Goal: Task Accomplishment & Management: Use online tool/utility

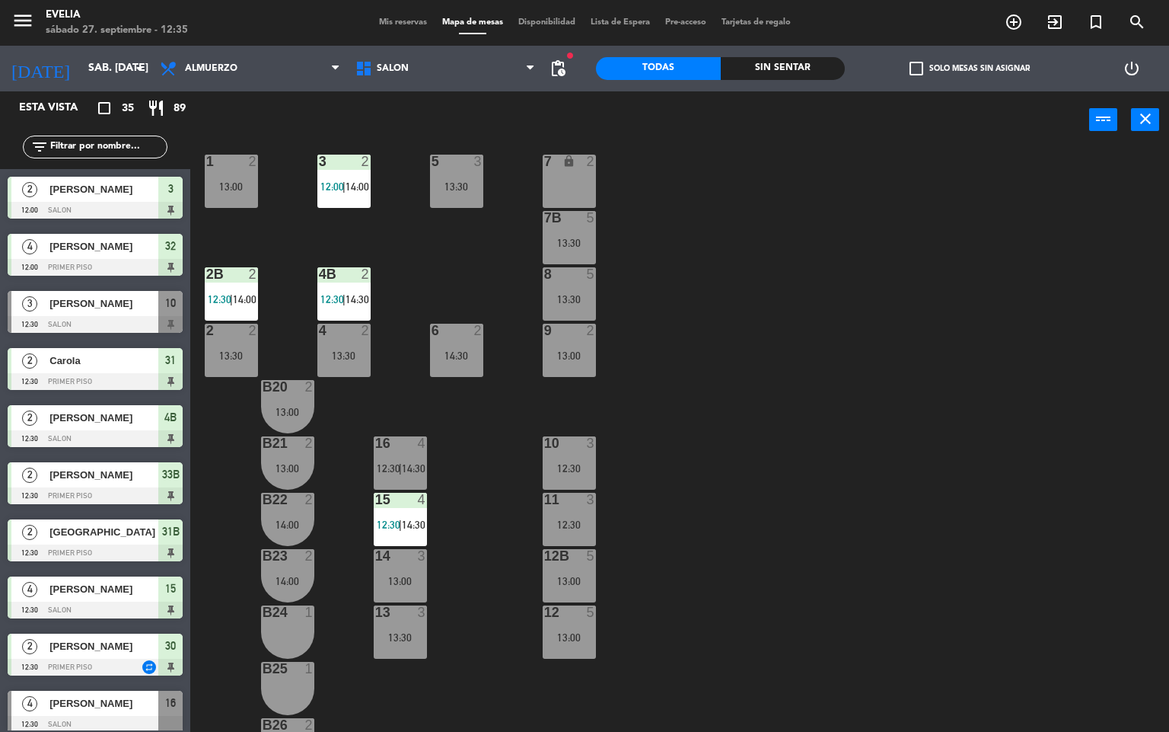
scroll to position [474, 0]
click at [877, 272] on div "34 2 14:00 33B 2 12:30 | 14:30 33 2 13:00 44 lock 1 32B 4 12:00 | 14:00 32 4 12…" at bounding box center [686, 440] width 968 height 583
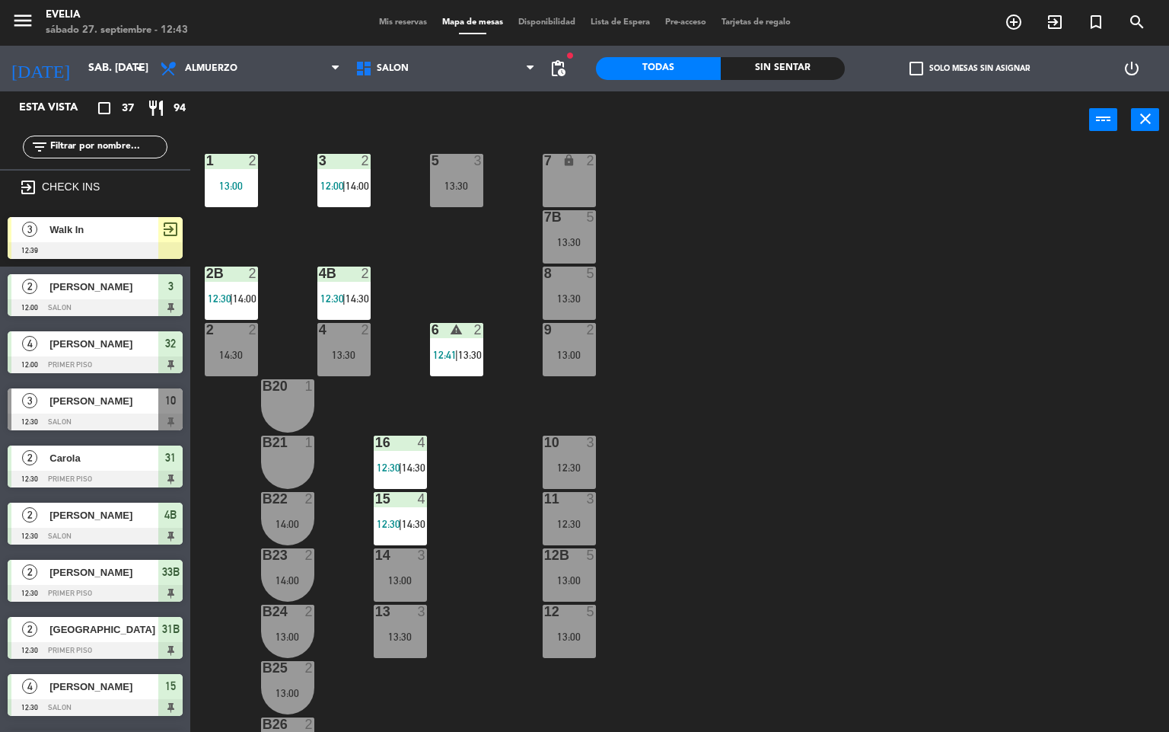
click at [944, 334] on div "34 2 14:00 33B 2 12:30 | 14:30 33 2 13:00 44 lock 1 32B 4 12:00 | 14:00 32 4 12…" at bounding box center [686, 440] width 968 height 583
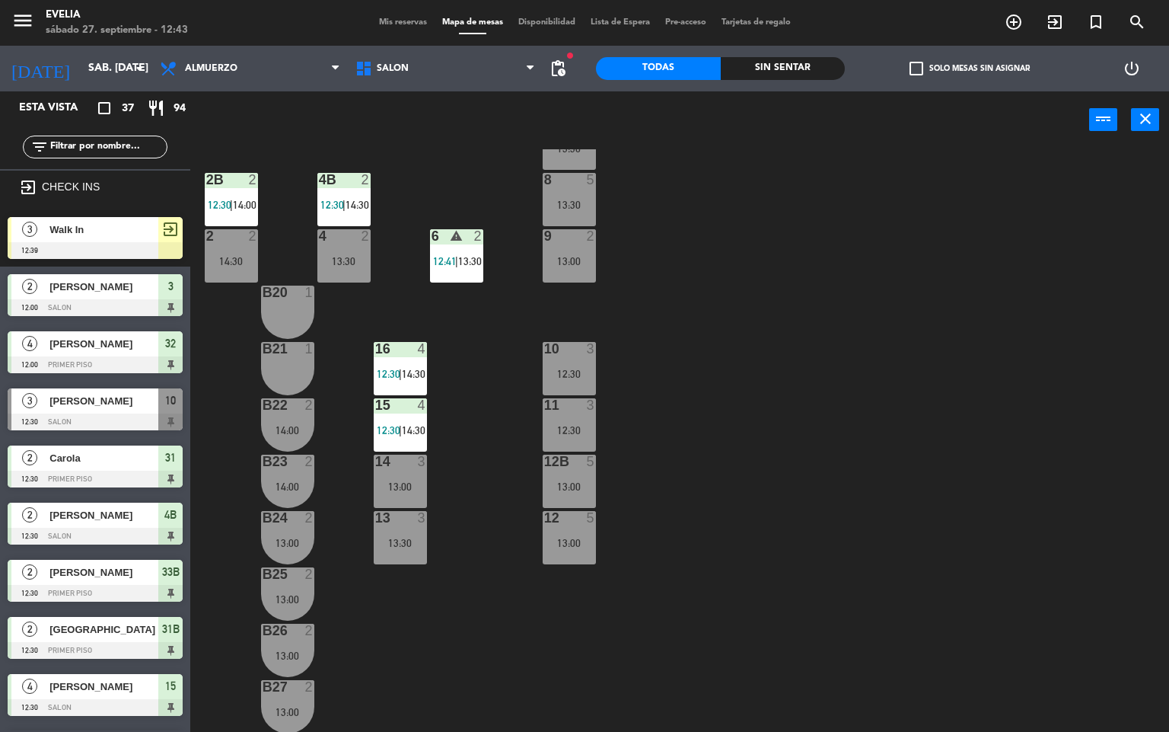
click at [154, 244] on div at bounding box center [95, 250] width 175 height 17
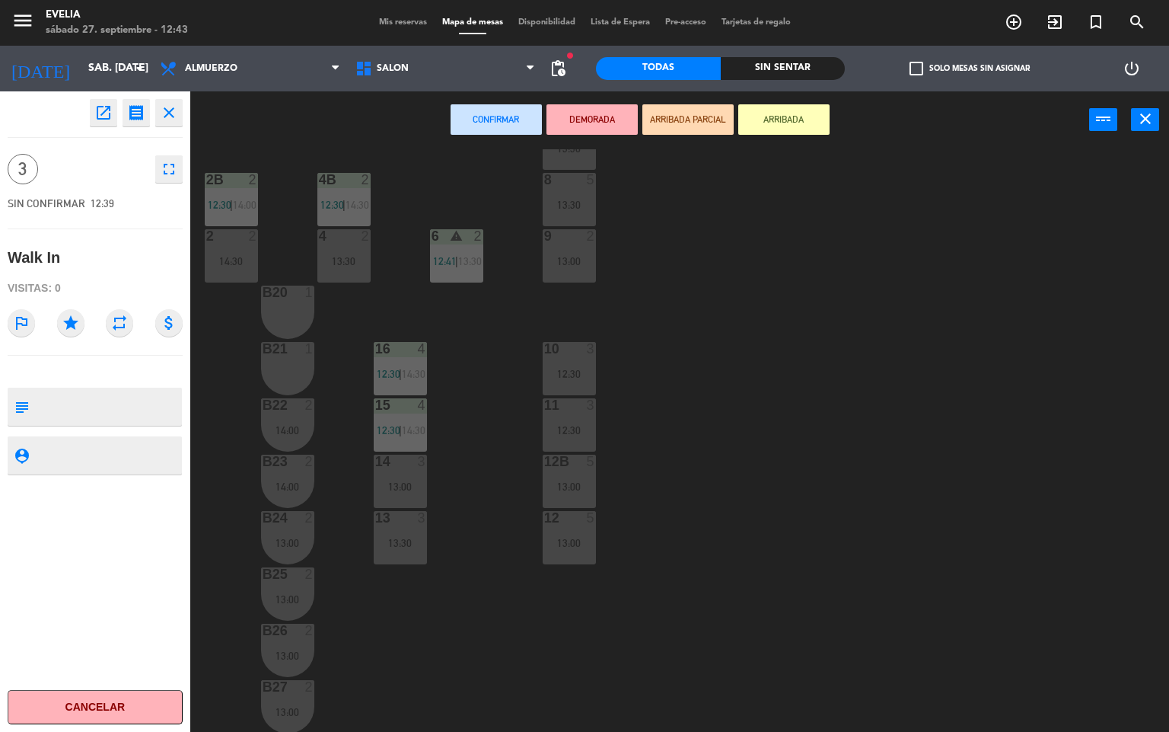
click at [290, 321] on div "B20 1" at bounding box center [287, 312] width 53 height 53
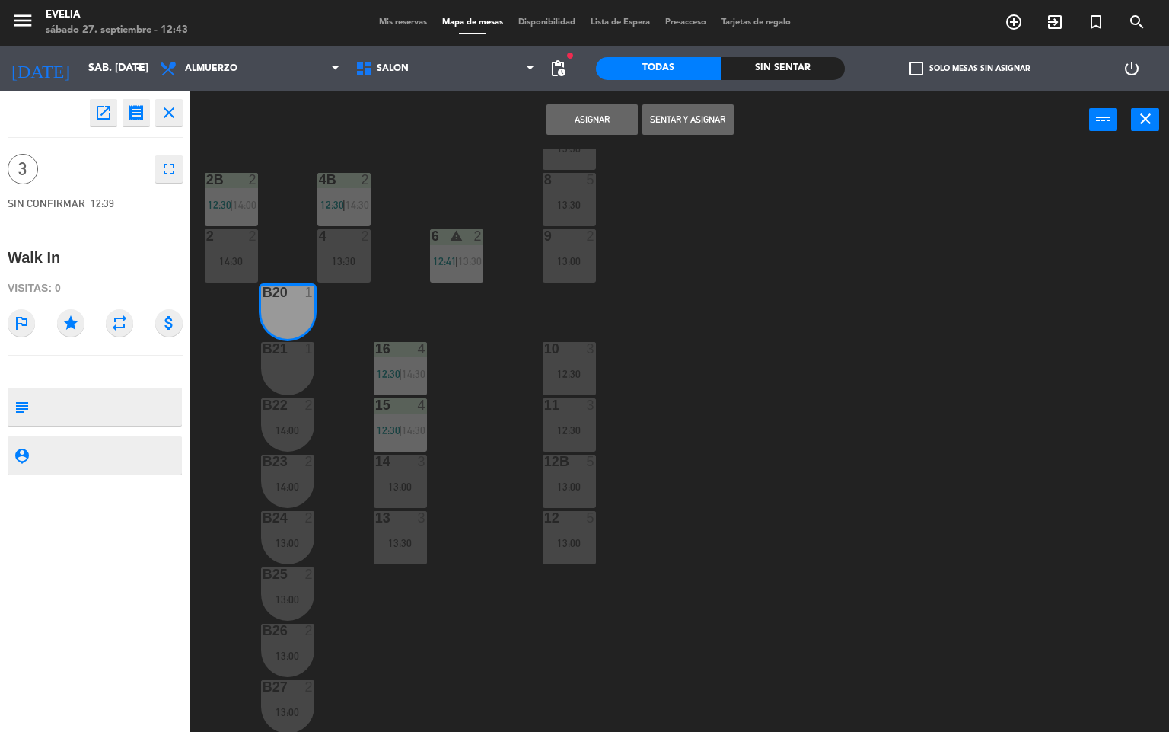
click at [291, 368] on div "B21 1" at bounding box center [287, 368] width 53 height 53
click at [284, 425] on div "14:00" at bounding box center [287, 430] width 53 height 11
click at [565, 110] on button "Sentar y Asignar" at bounding box center [592, 119] width 91 height 30
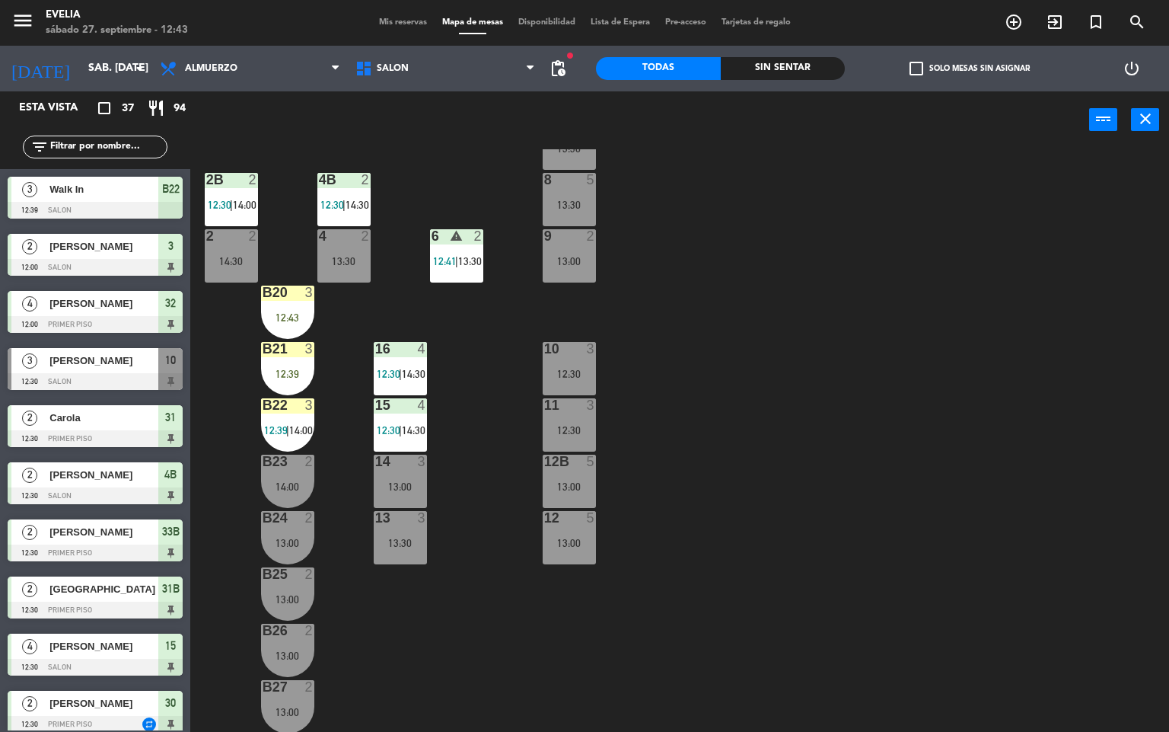
click at [863, 373] on div "34 2 14:00 33B 2 12:30 | 14:30 33 2 13:00 44 lock 1 32B 4 12:00 | 14:00 32 4 12…" at bounding box center [686, 440] width 968 height 583
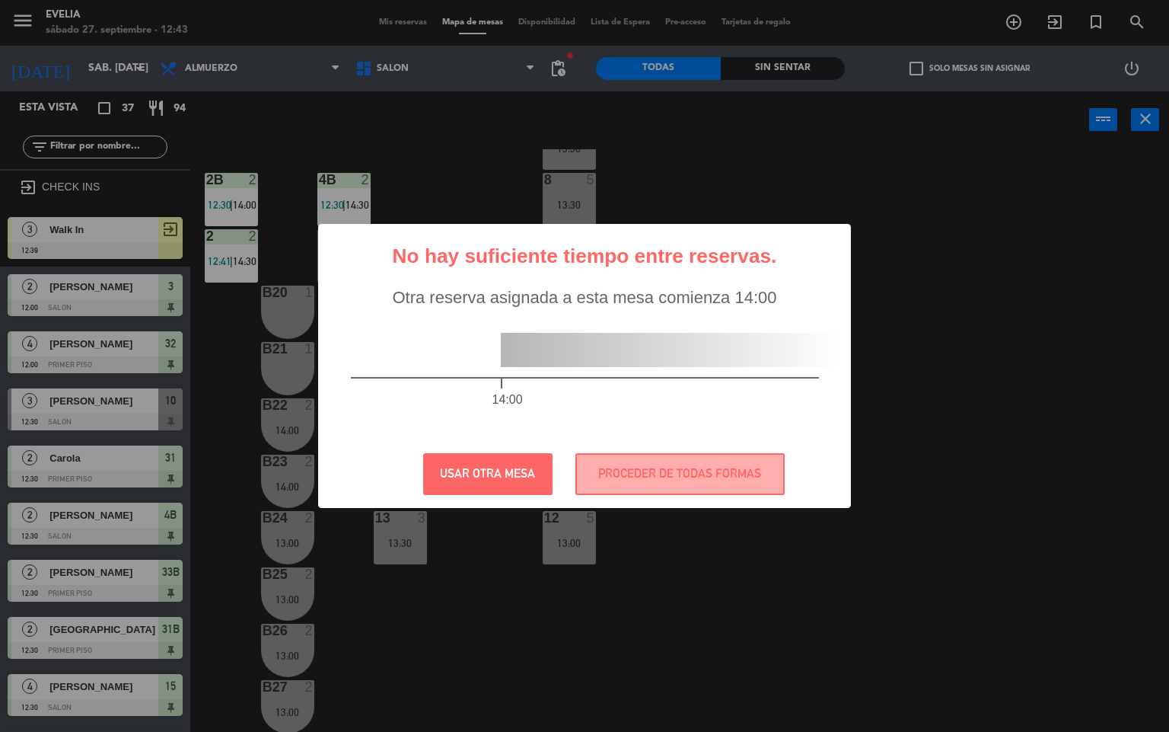
click at [930, 423] on div "? ! i No hay suficiente tiempo entre reservas. × Otra reserva asignada a esta m…" at bounding box center [584, 366] width 1169 height 732
click at [709, 467] on button "PROCEDER DE TODAS FORMAS" at bounding box center [680, 474] width 209 height 42
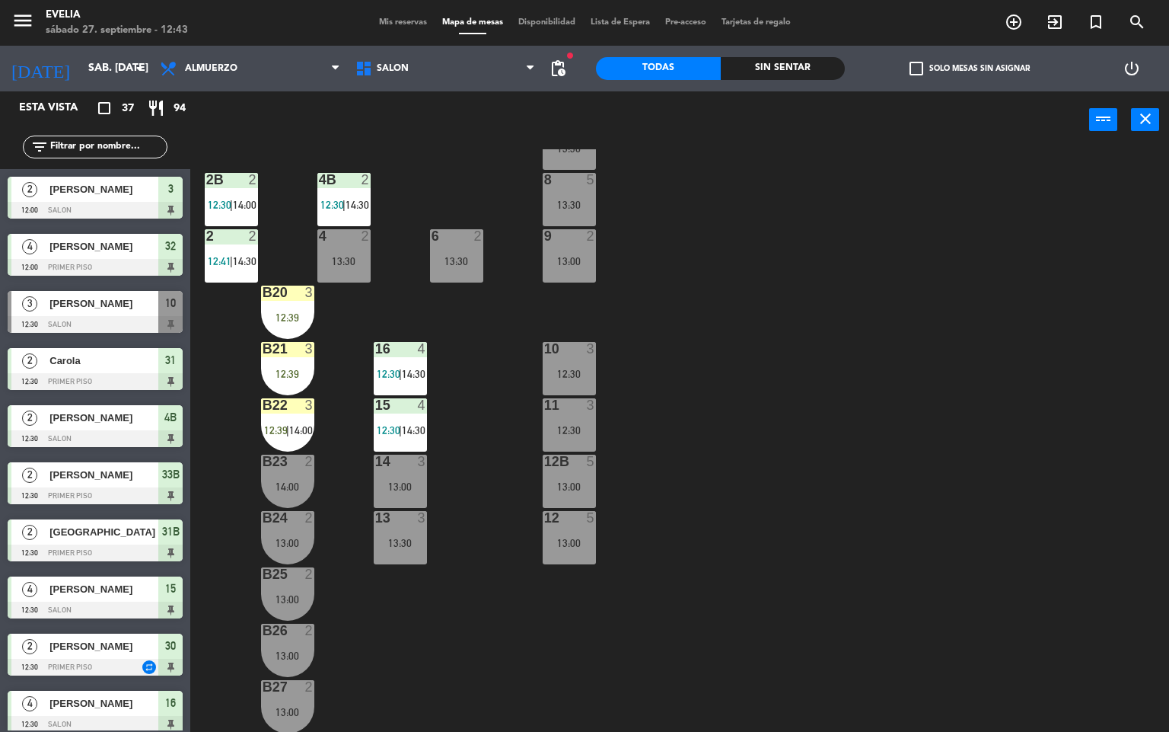
click at [75, 231] on div "4 [PERSON_NAME] 12:00 PRIMER PISO 32" at bounding box center [95, 254] width 190 height 57
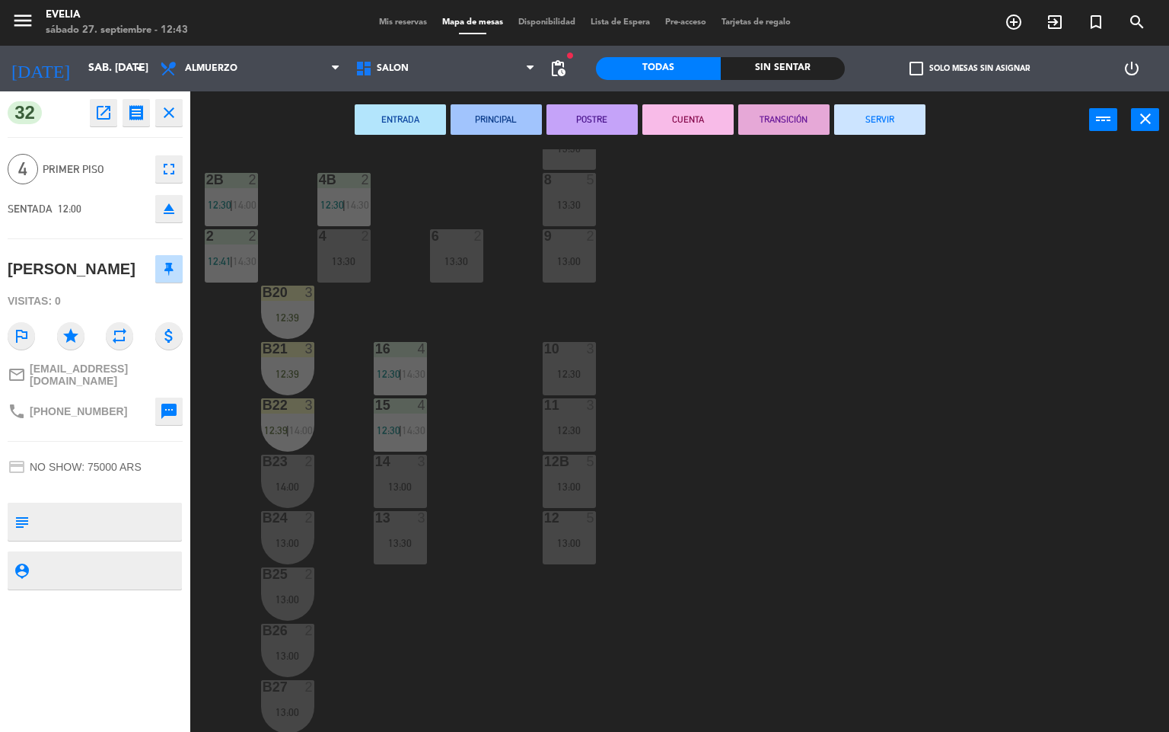
click at [839, 387] on div "34 2 14:00 33B 2 12:30 | 14:30 33 2 13:00 44 lock 1 32B 4 12:00 | 14:00 32 4 12…" at bounding box center [686, 440] width 968 height 583
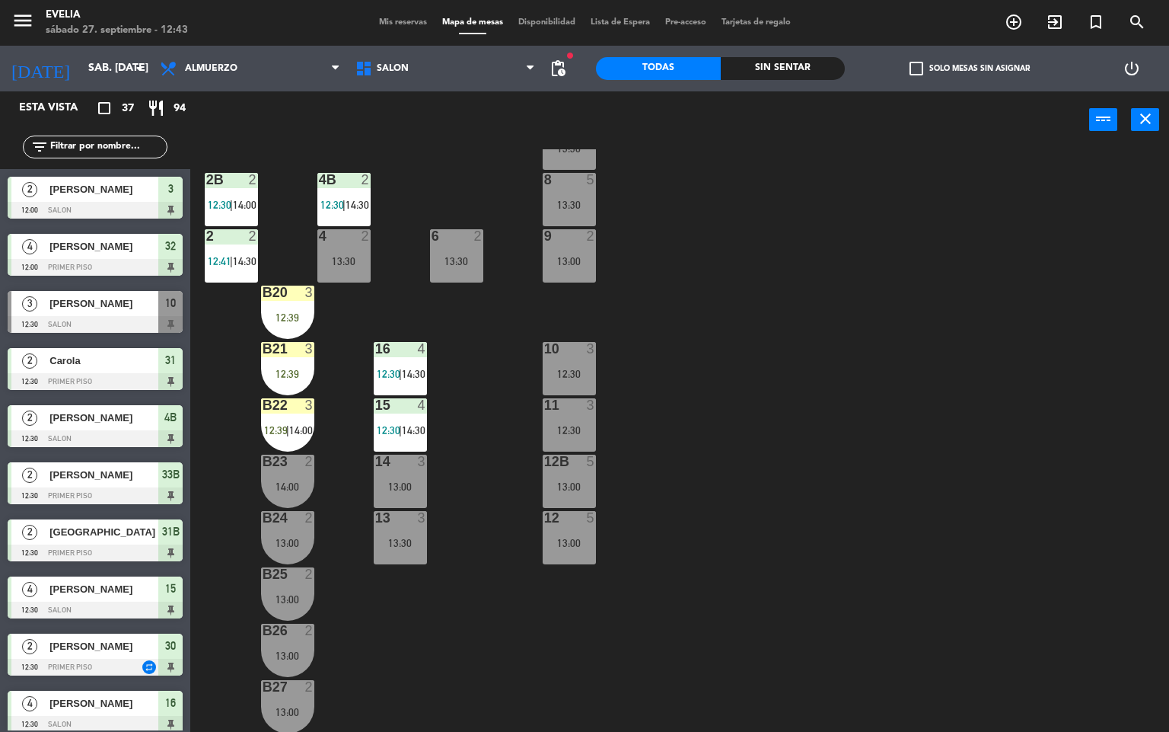
click at [263, 299] on div "B20" at bounding box center [263, 293] width 1 height 14
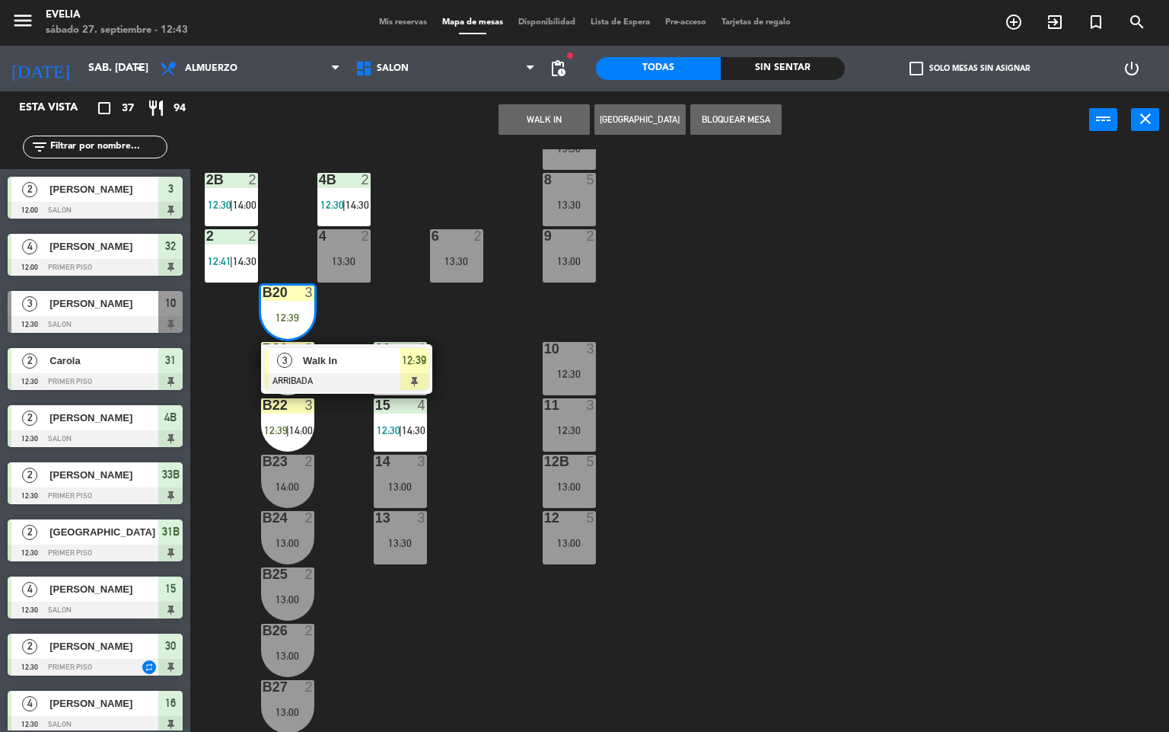
click at [365, 357] on span "Walk In" at bounding box center [351, 361] width 97 height 16
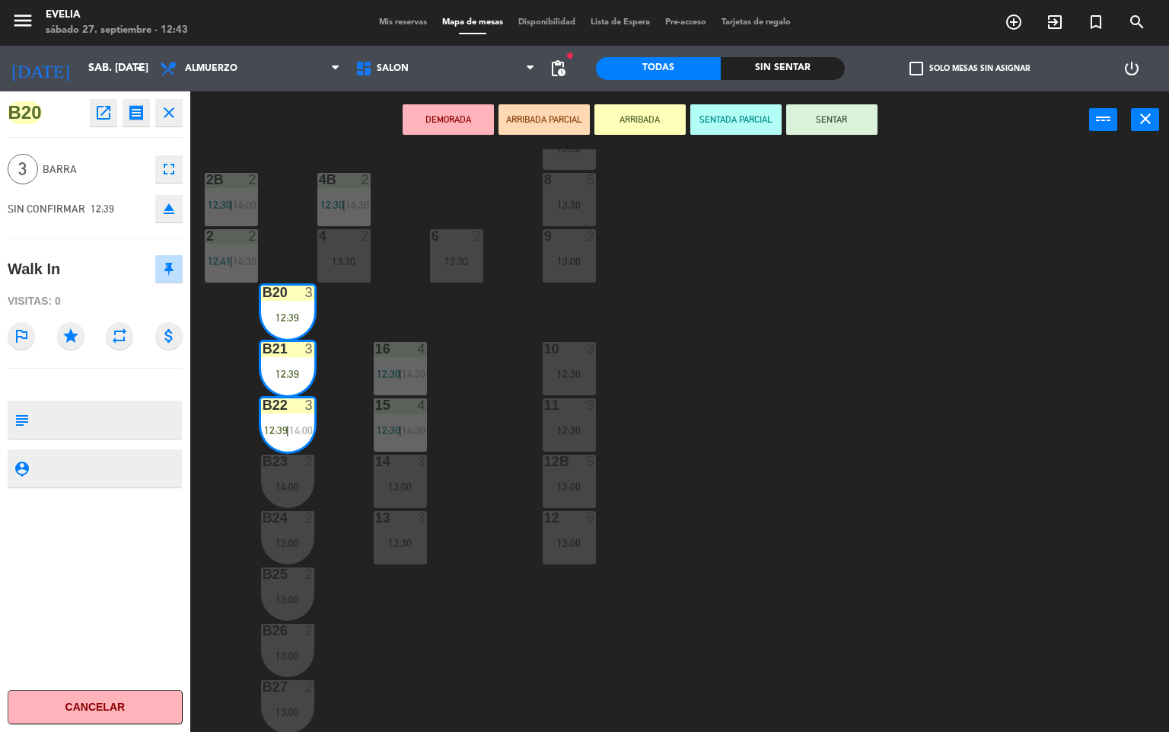
click at [831, 126] on button "SENTAR" at bounding box center [831, 119] width 91 height 30
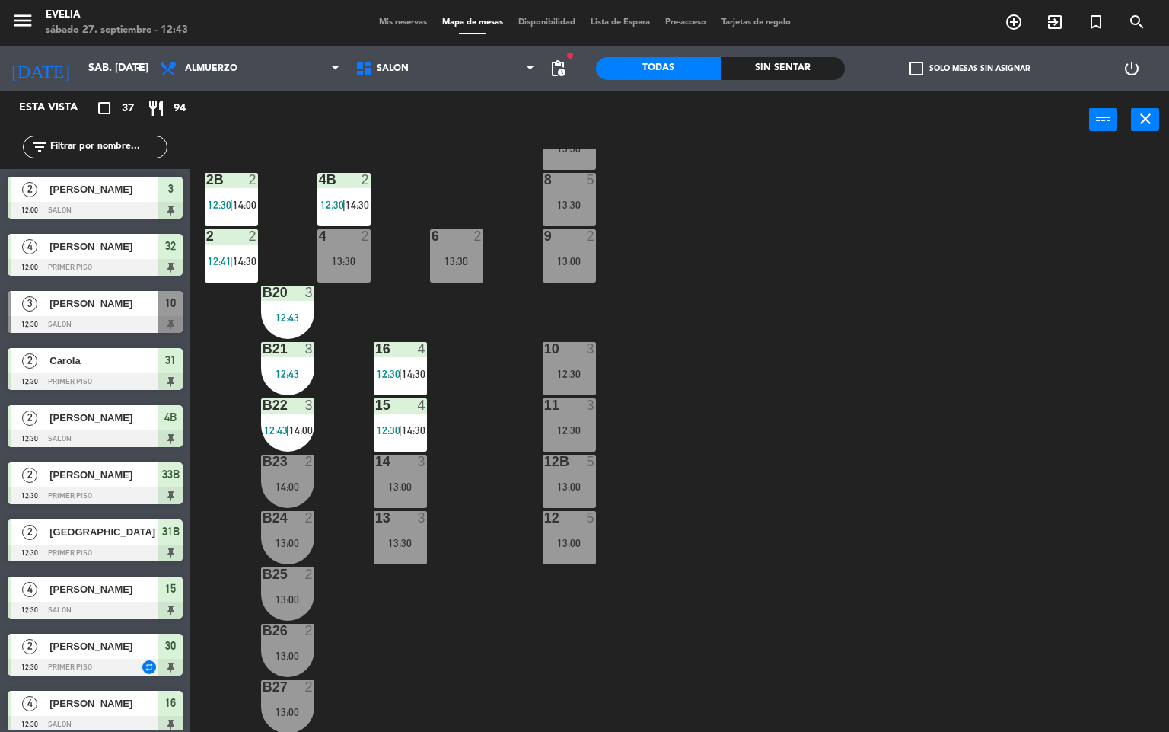
click at [853, 308] on div "34 2 14:00 33B 2 12:30 | 14:30 33 2 13:00 44 lock 1 32B 4 12:00 | 14:00 32 4 12…" at bounding box center [686, 440] width 968 height 583
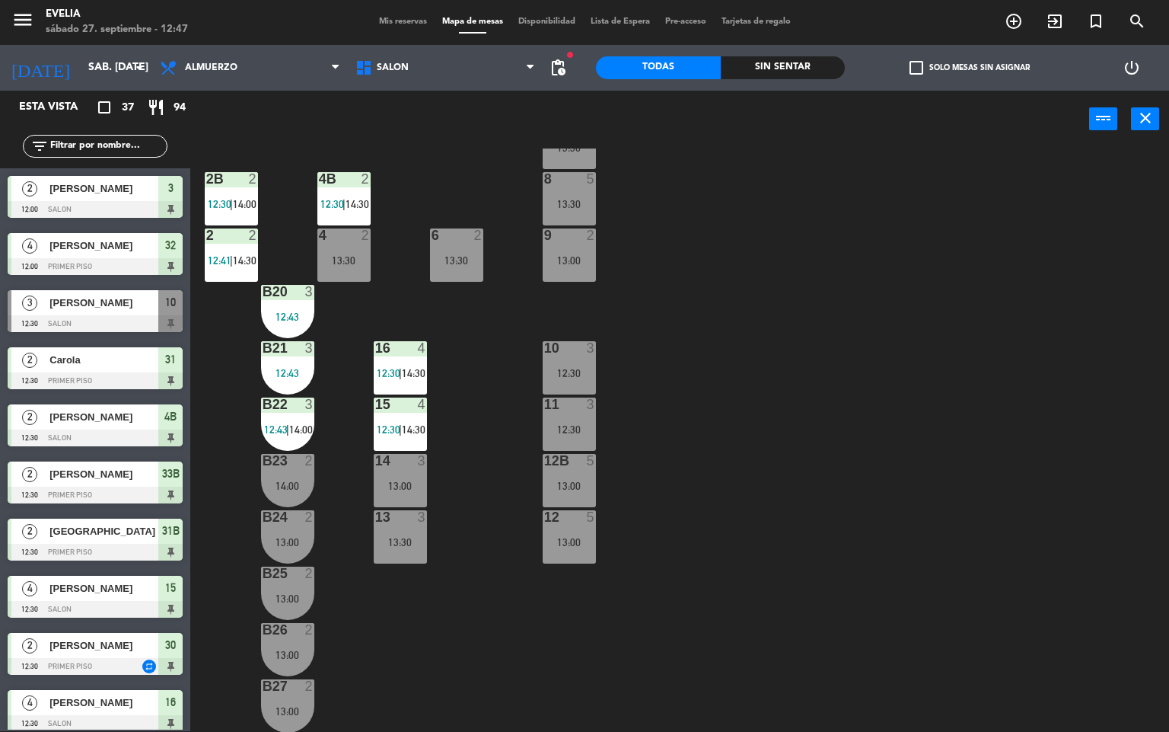
click at [843, 515] on div "34 2 14:00 33B 2 12:30 | 14:30 33 2 13:00 44 lock 1 32B 4 12:00 | 14:00 32 4 12…" at bounding box center [686, 439] width 968 height 583
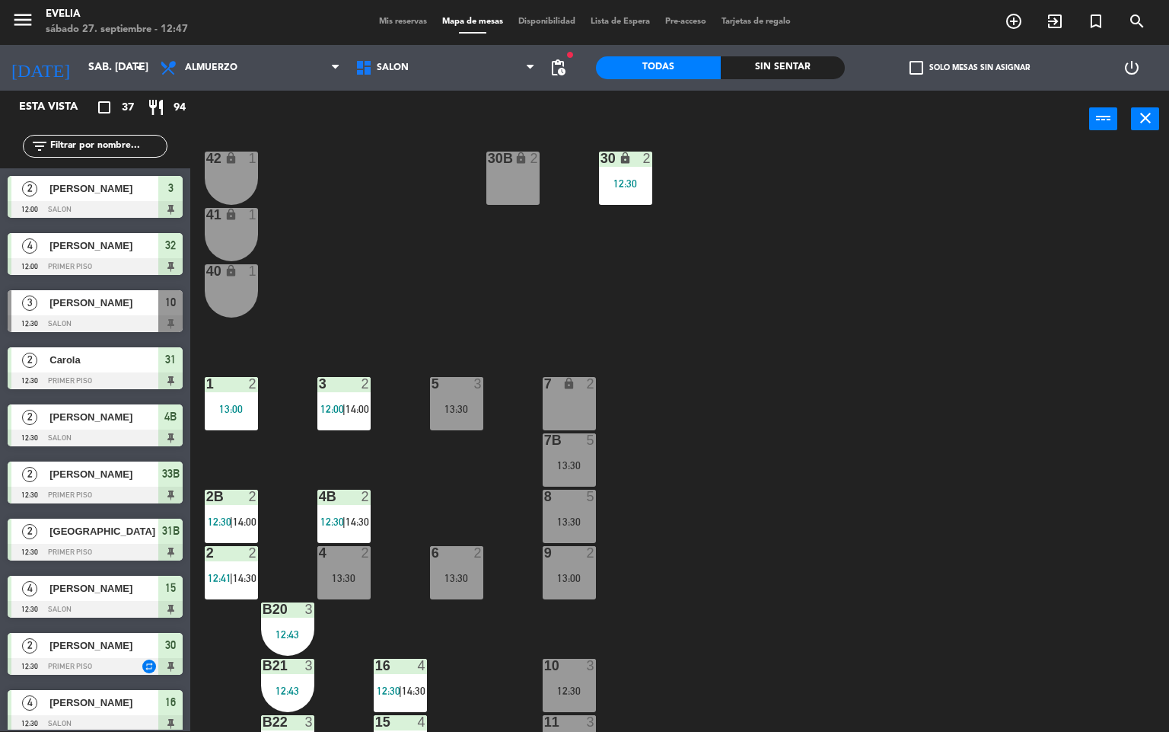
scroll to position [0, 0]
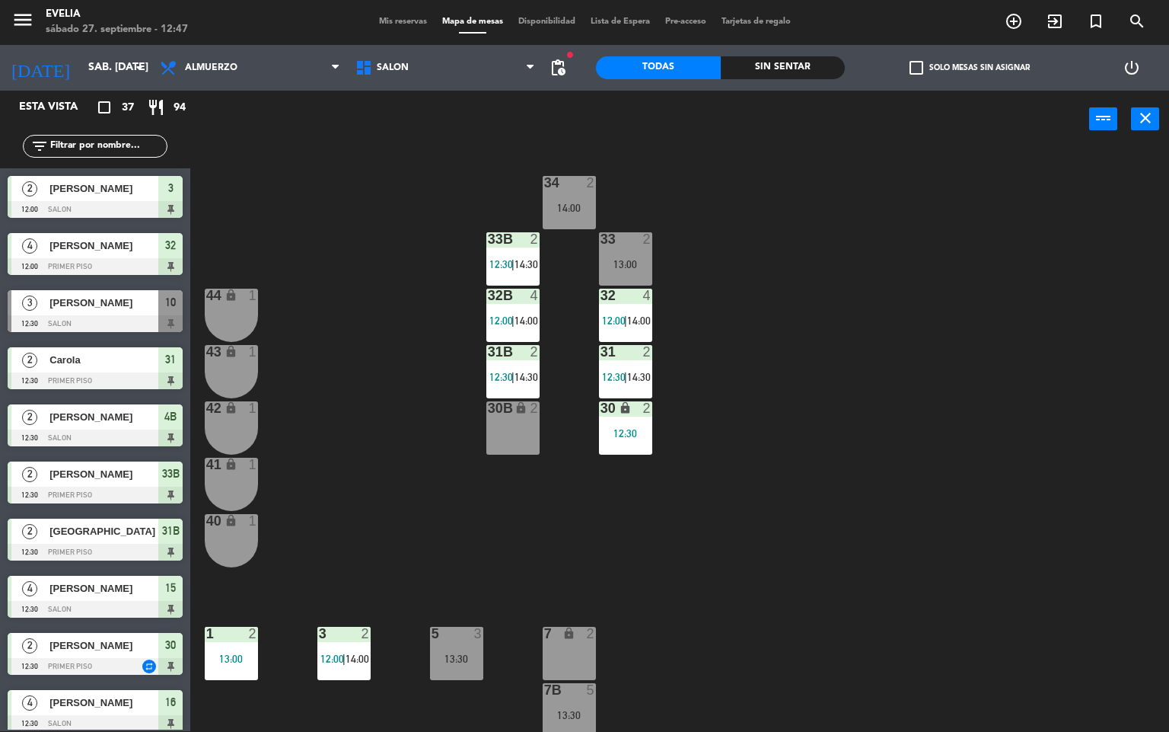
click at [1017, 420] on div "34 2 14:00 33B 2 12:30 | 14:30 33 2 13:00 44 lock 1 32B 4 12:00 | 14:00 32 4 12…" at bounding box center [686, 439] width 968 height 583
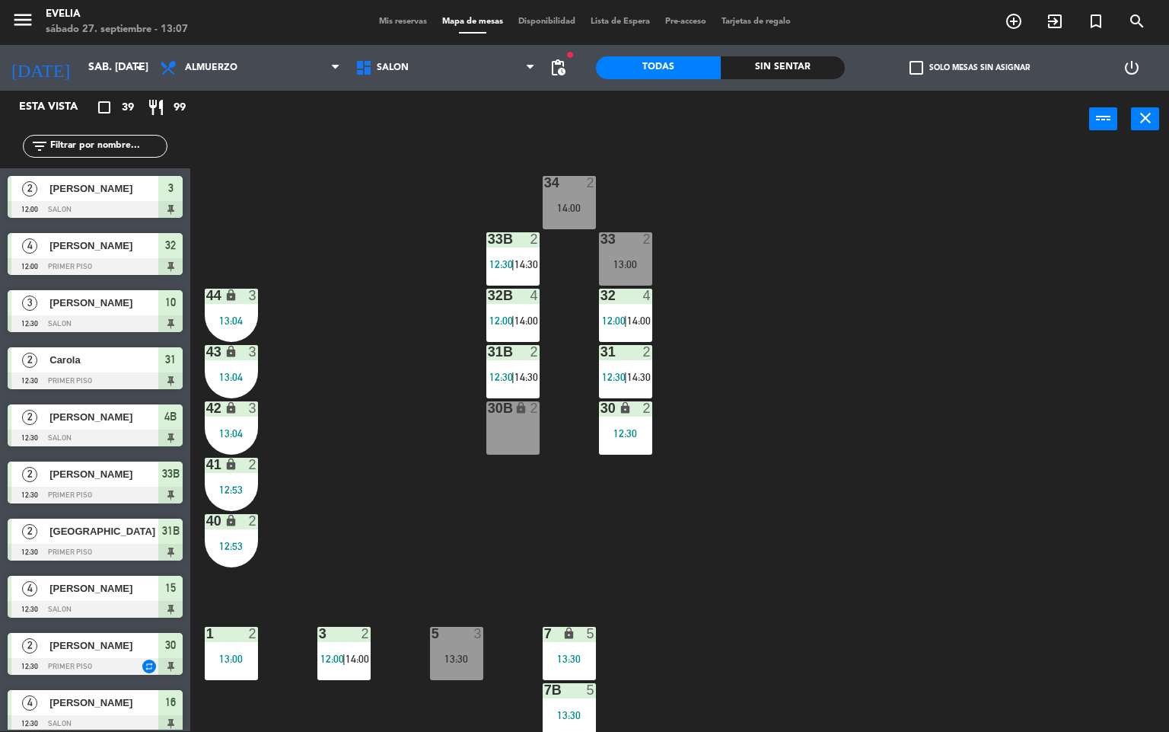
click at [763, 574] on div "34 2 14:00 33B 2 12:30 | 14:30 33 2 13:00 44 lock 3 13:04 32B 4 12:00 | 14:00 3…" at bounding box center [686, 439] width 968 height 583
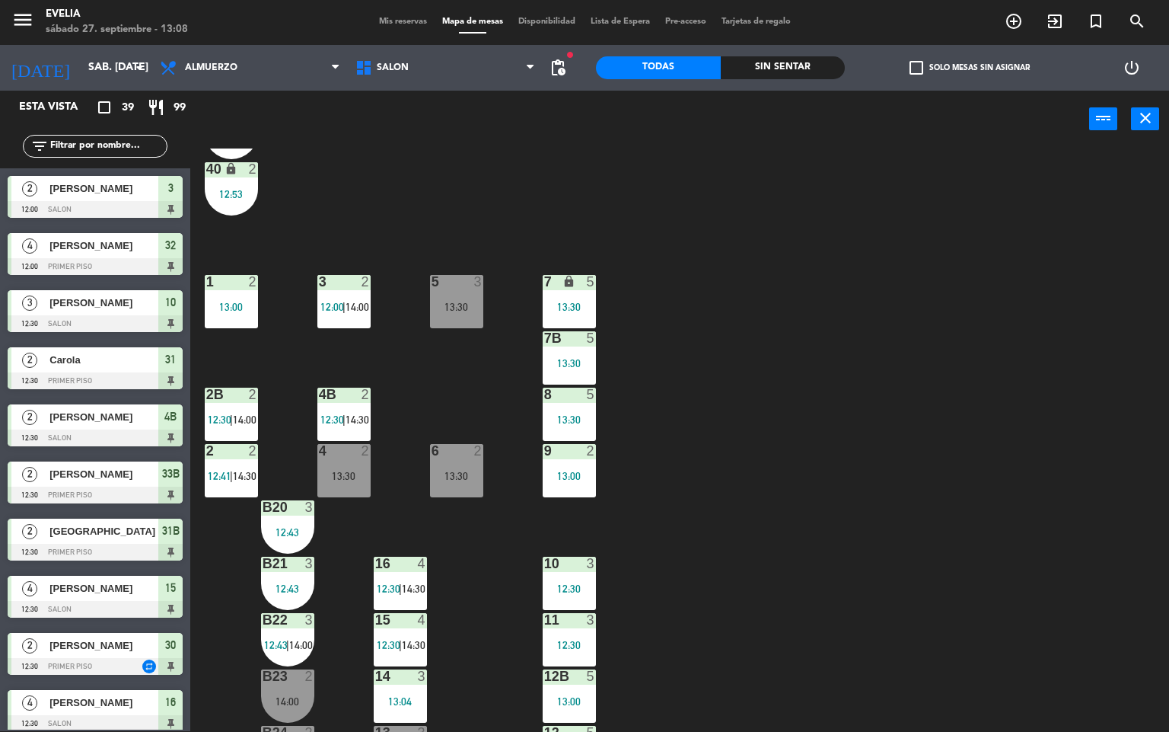
scroll to position [509, 0]
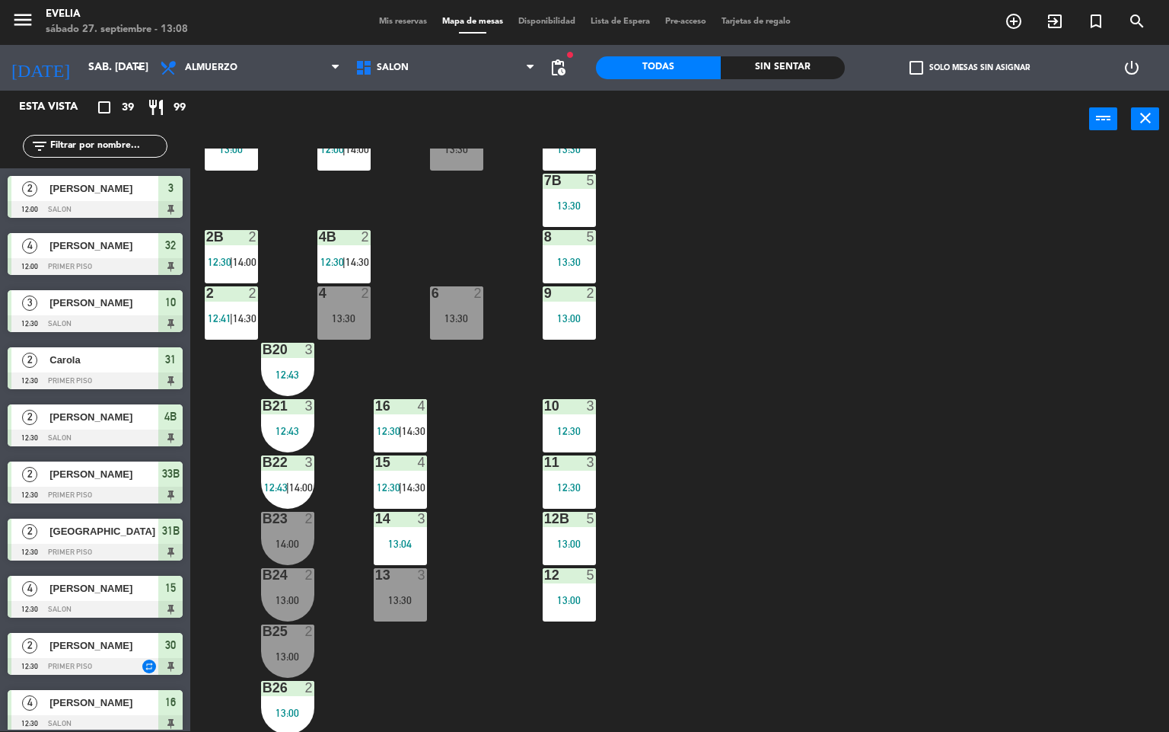
click at [554, 423] on div "10 3 12:30" at bounding box center [569, 425] width 53 height 53
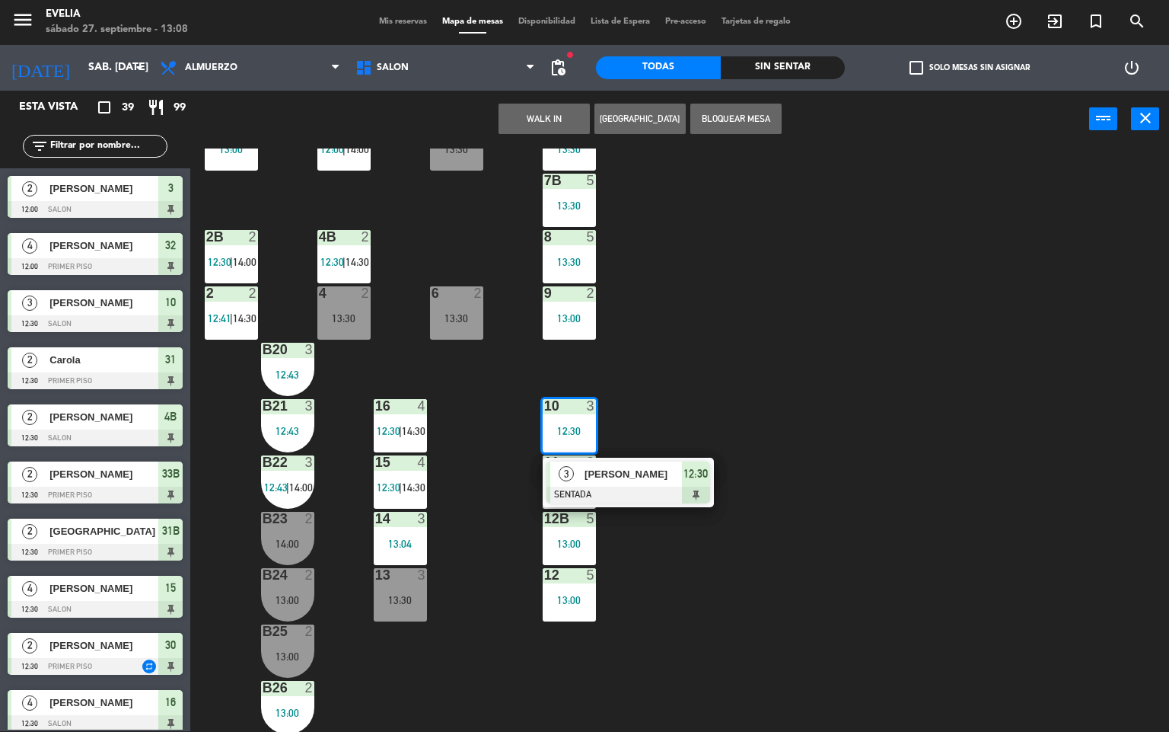
click at [642, 491] on div at bounding box center [629, 495] width 164 height 17
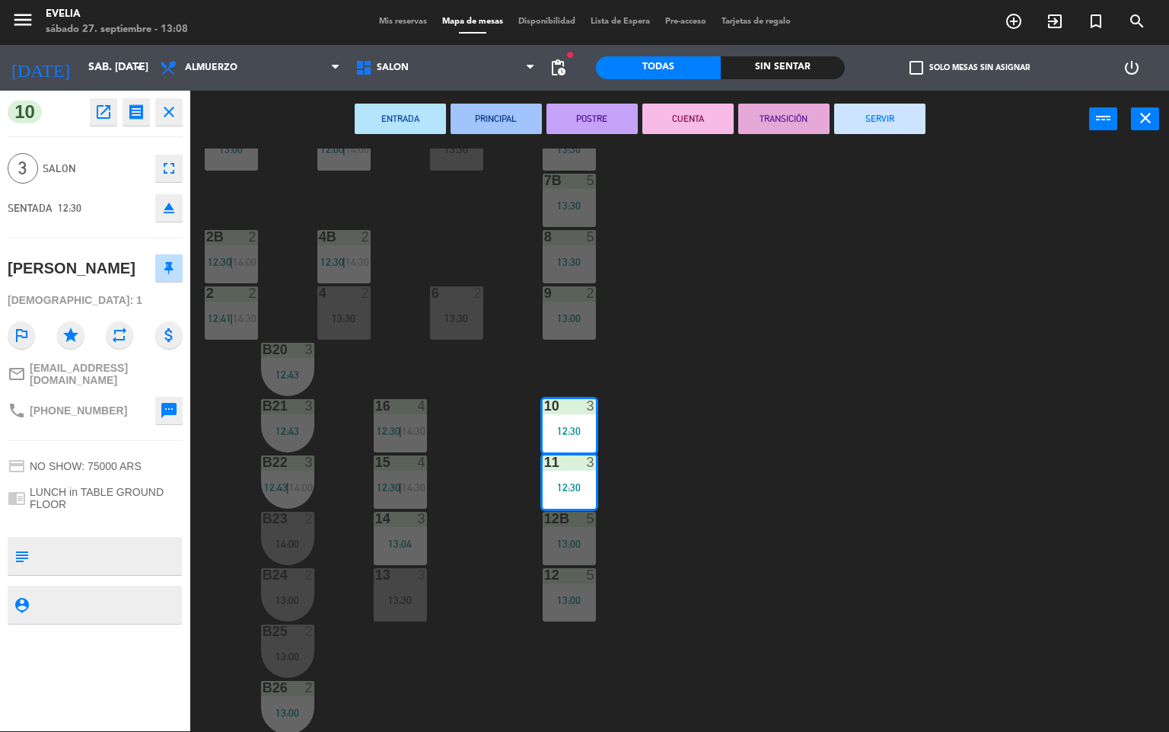
click at [585, 119] on button "POSTRE" at bounding box center [592, 119] width 91 height 30
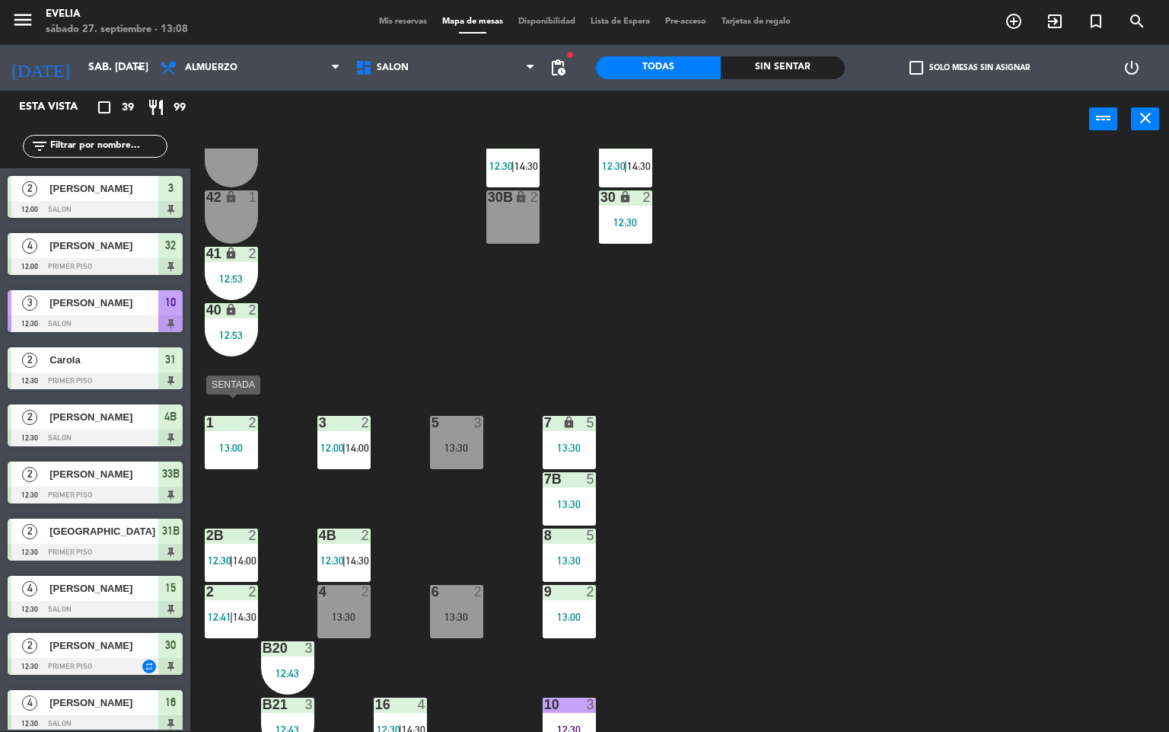
scroll to position [227, 0]
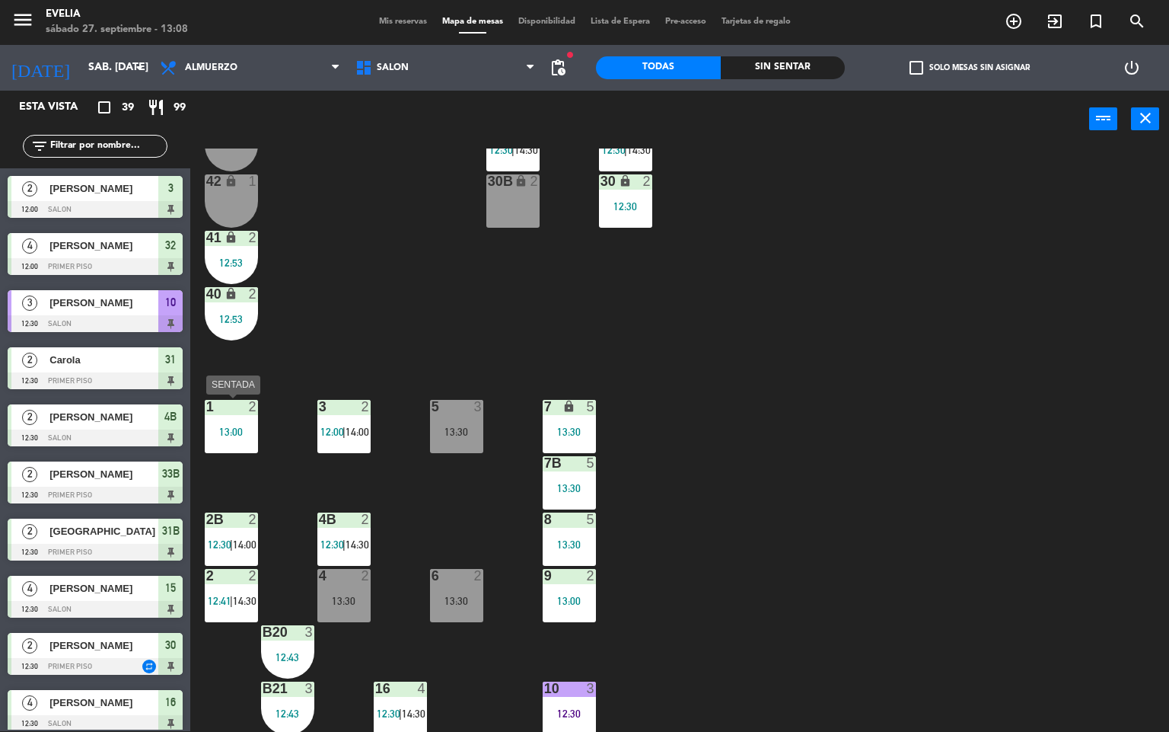
click at [229, 426] on div "13:00" at bounding box center [231, 431] width 53 height 11
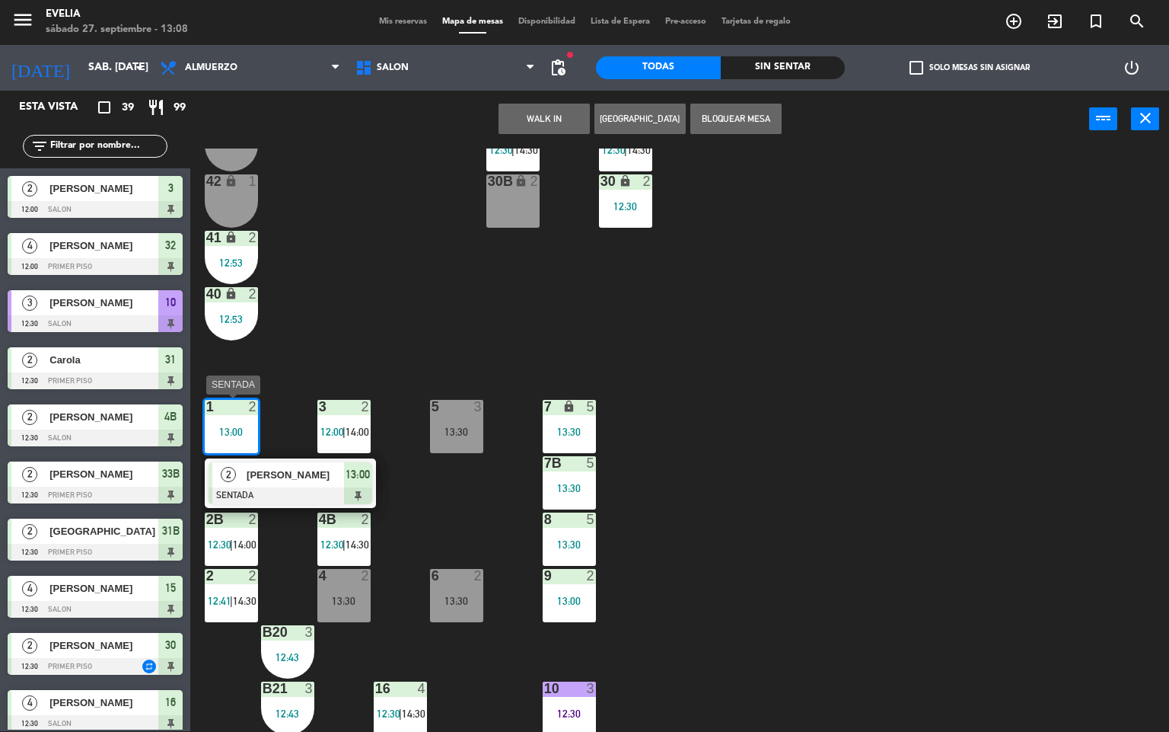
click at [295, 475] on span "[PERSON_NAME]" at bounding box center [295, 475] width 97 height 16
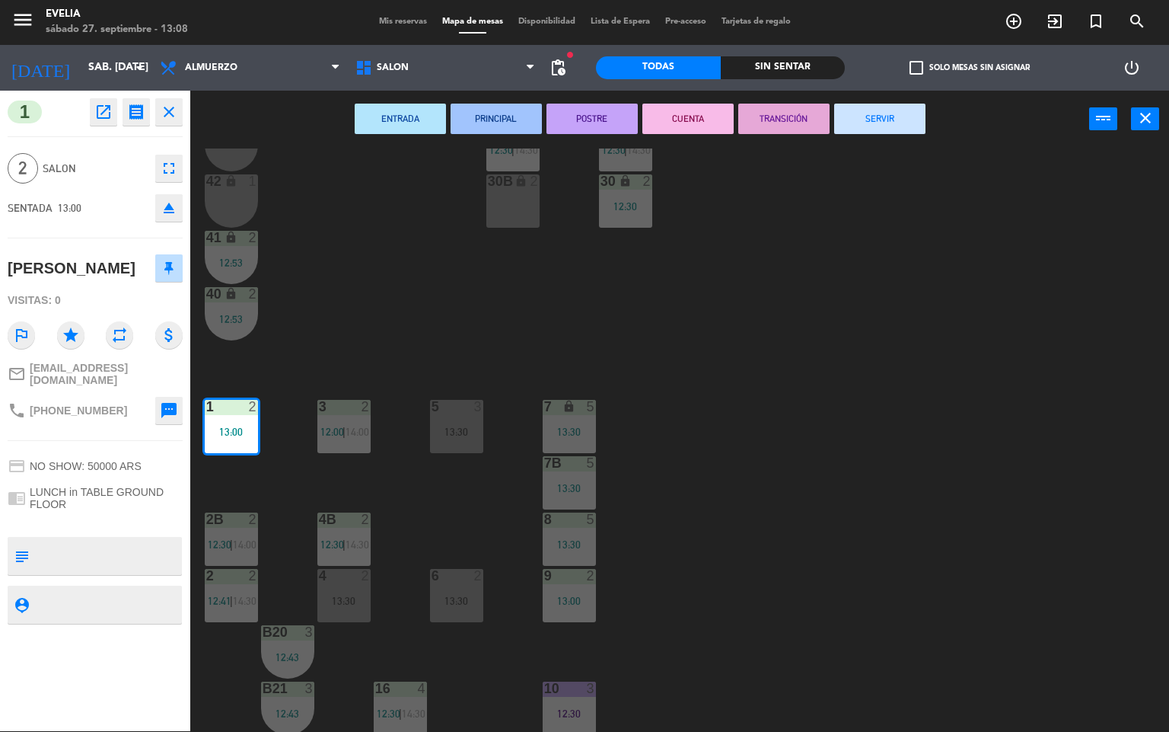
click at [523, 119] on button "PRINCIPAL" at bounding box center [496, 119] width 91 height 30
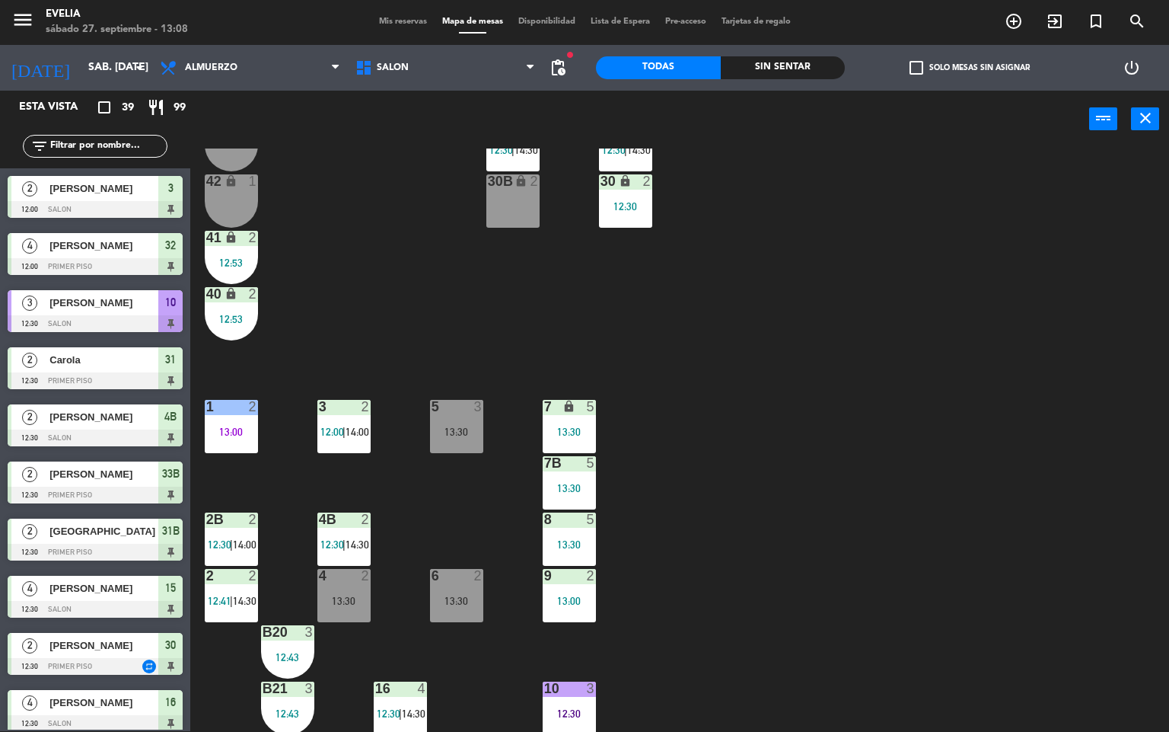
scroll to position [1, 0]
click at [332, 441] on div "3 2 12:00 | 14:00" at bounding box center [343, 426] width 53 height 53
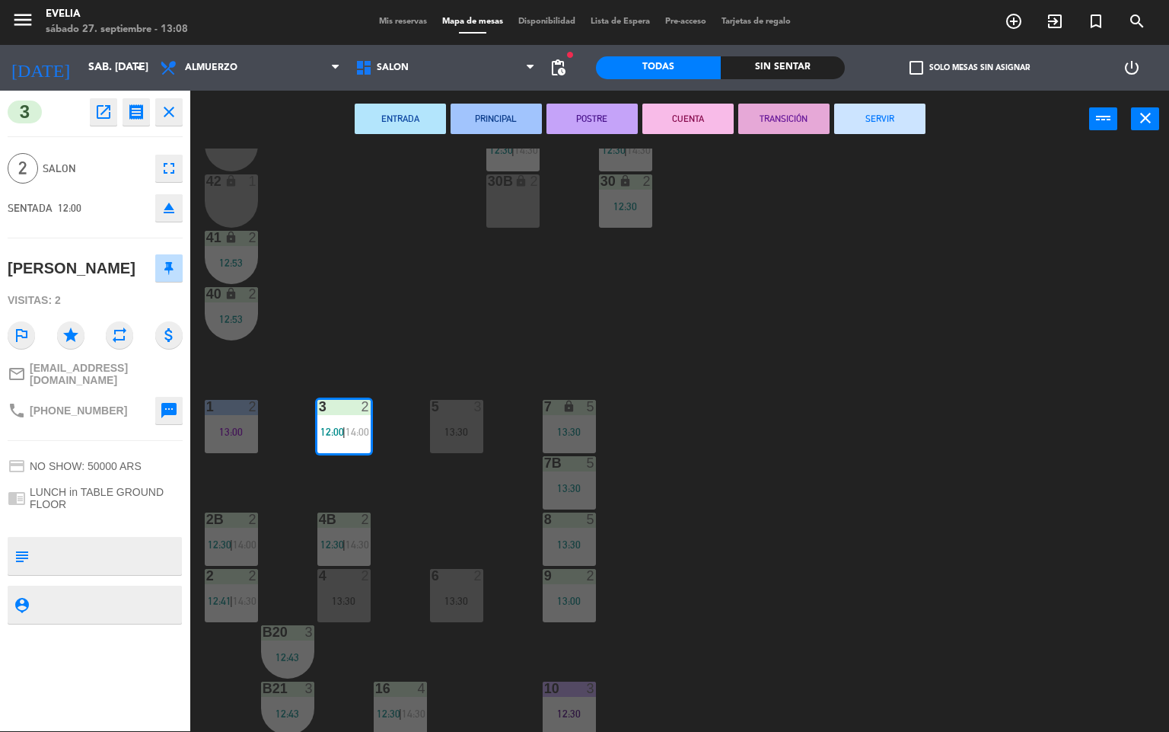
click at [474, 121] on button "PRINCIPAL" at bounding box center [496, 119] width 91 height 30
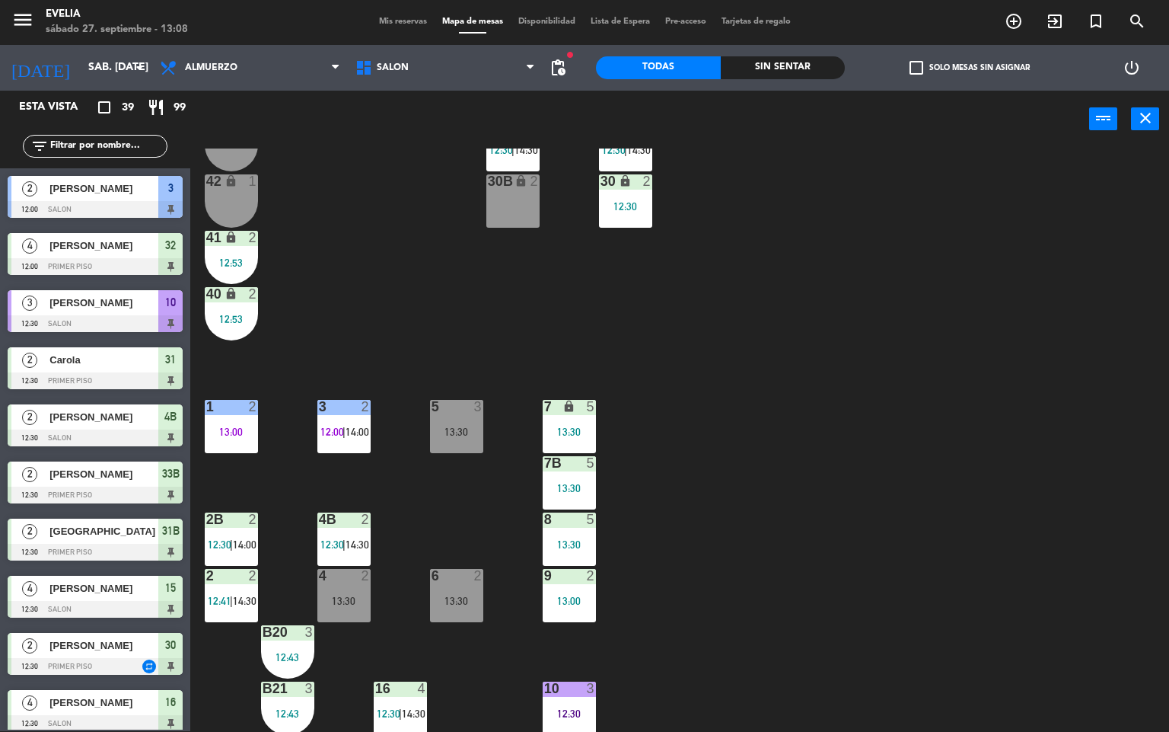
click at [219, 544] on span "12:30" at bounding box center [220, 544] width 24 height 12
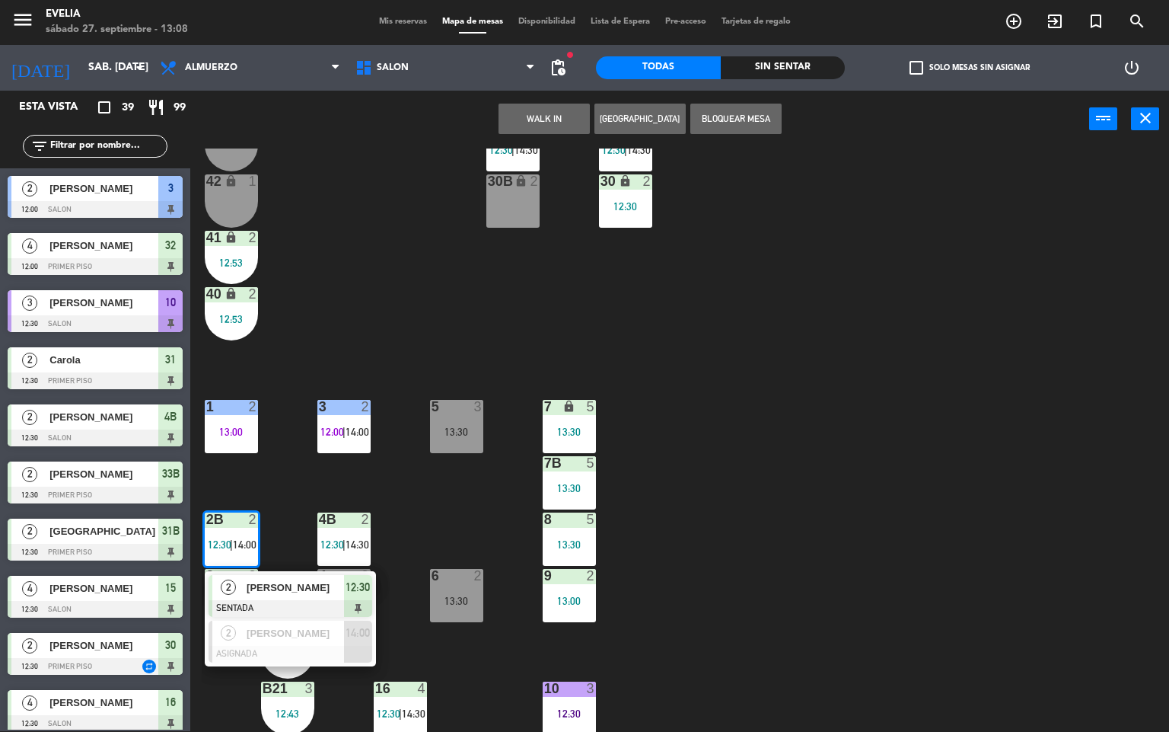
click at [1010, 386] on div "34 2 14:00 33B 2 12:30 | 14:30 33 2 13:00 44 lock 1 32B 4 12:00 | 14:00 32 4 12…" at bounding box center [686, 439] width 968 height 583
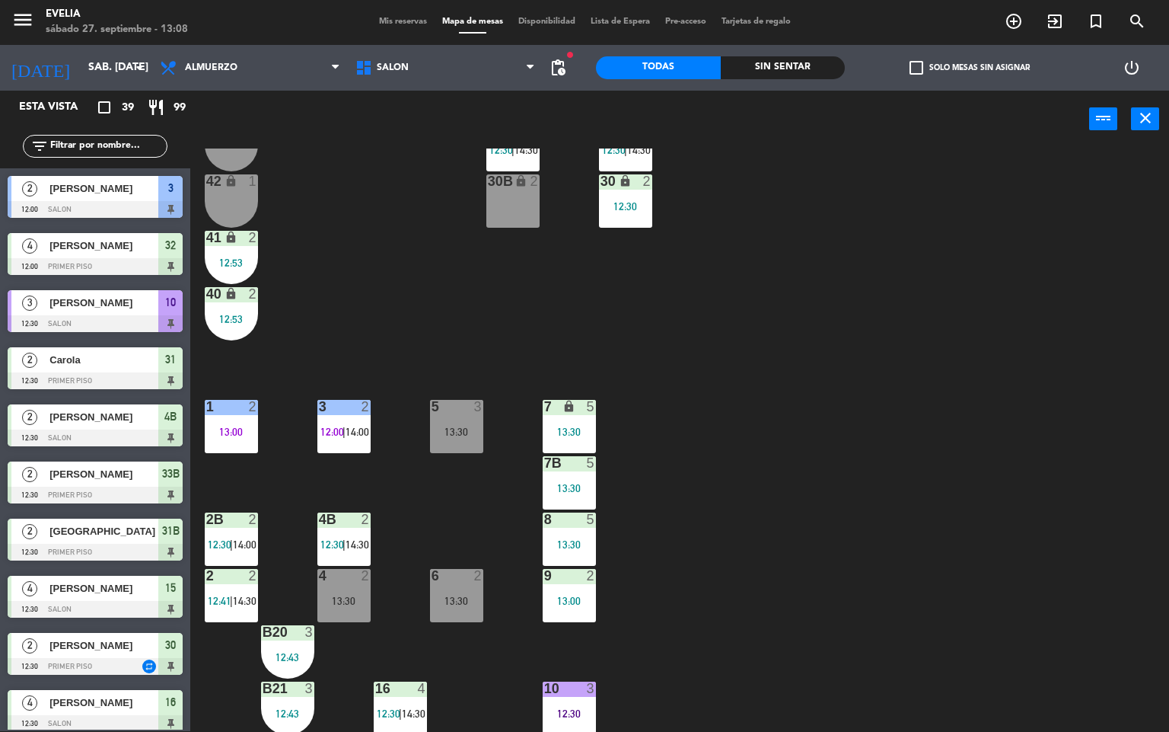
click at [234, 578] on div at bounding box center [231, 576] width 25 height 14
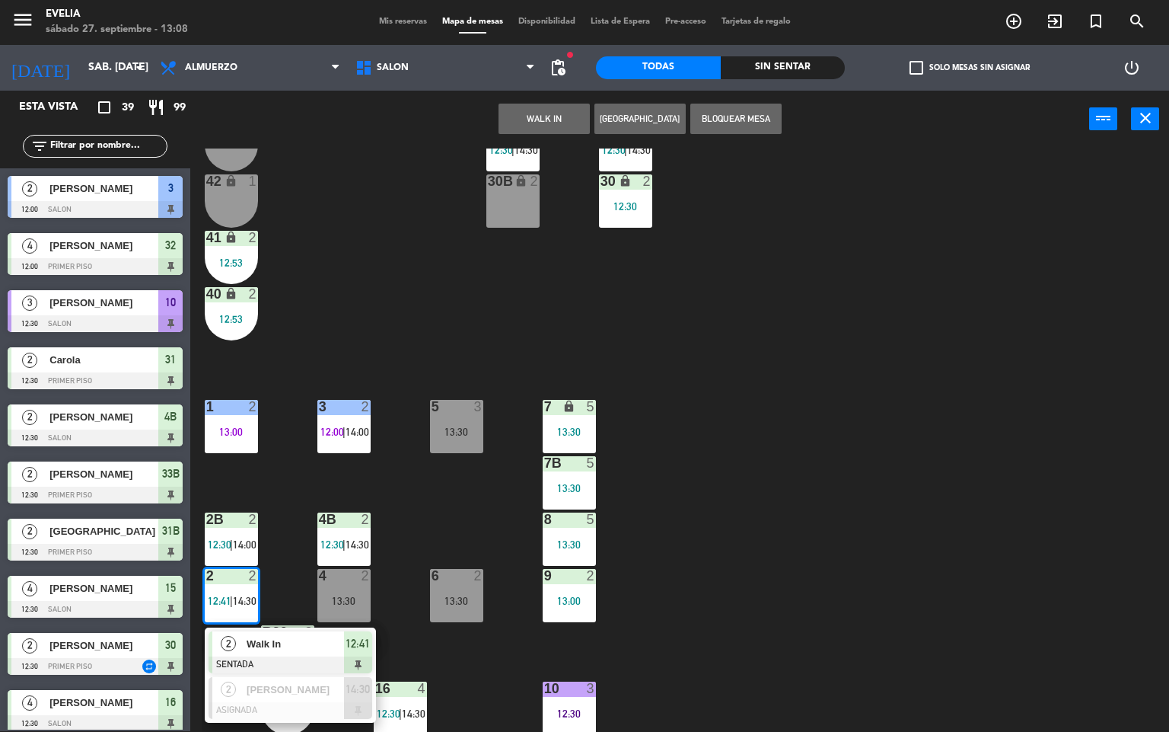
click at [263, 656] on div at bounding box center [291, 664] width 164 height 17
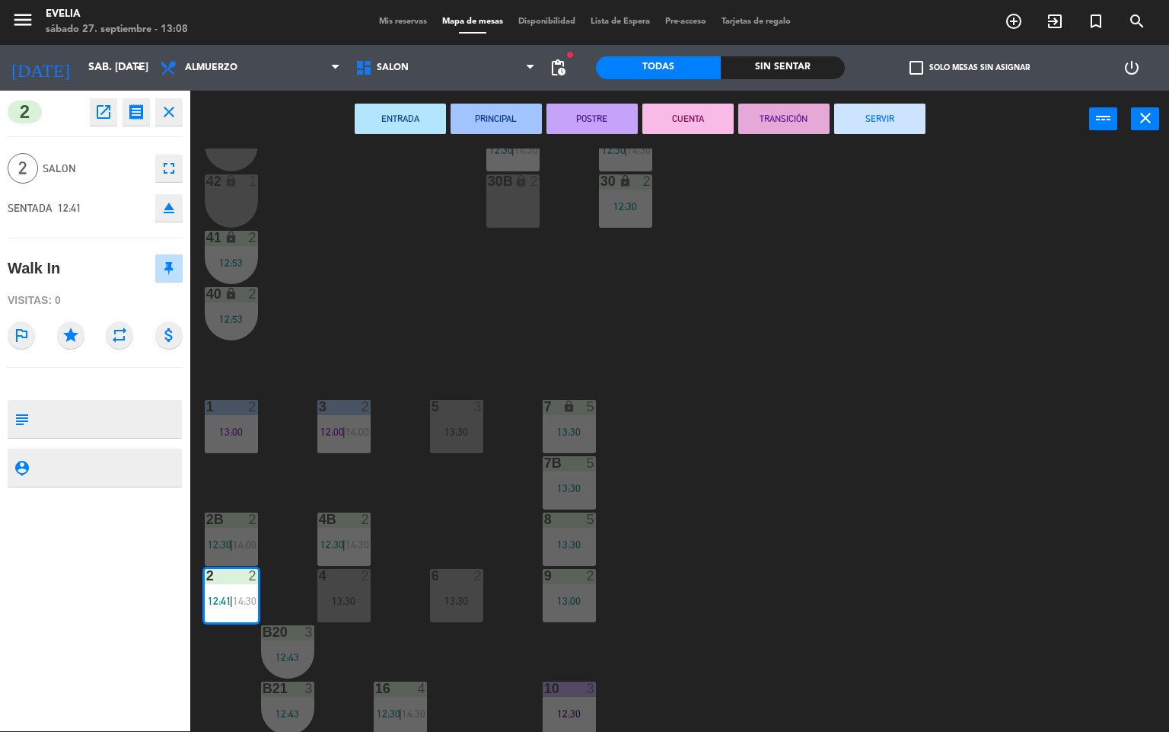
click at [496, 122] on button "PRINCIPAL" at bounding box center [496, 119] width 91 height 30
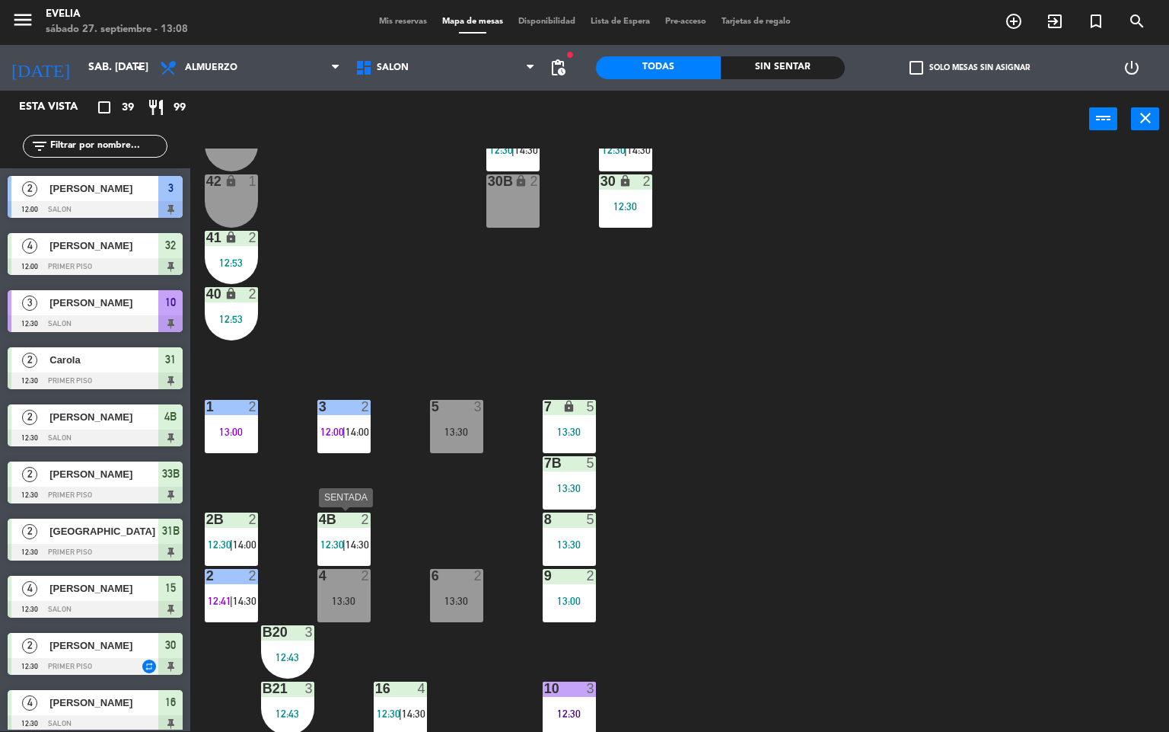
click at [327, 546] on span "12:30" at bounding box center [333, 544] width 24 height 12
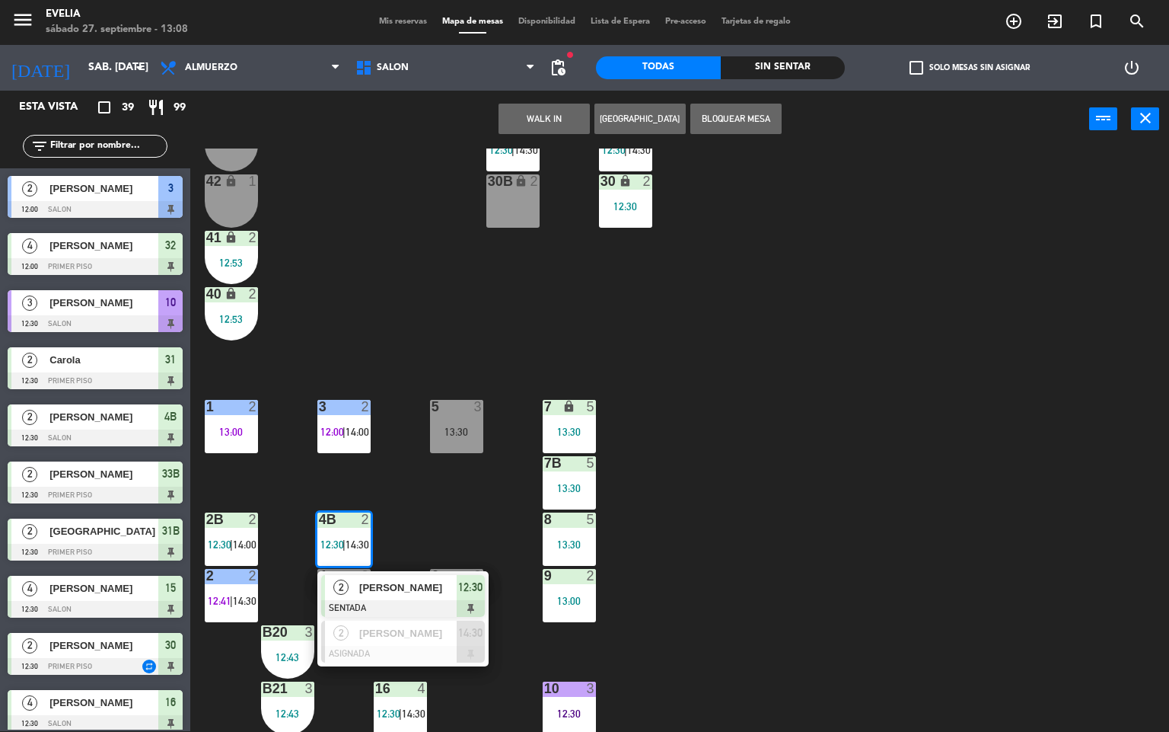
click at [400, 595] on span "[PERSON_NAME]" at bounding box center [407, 587] width 97 height 16
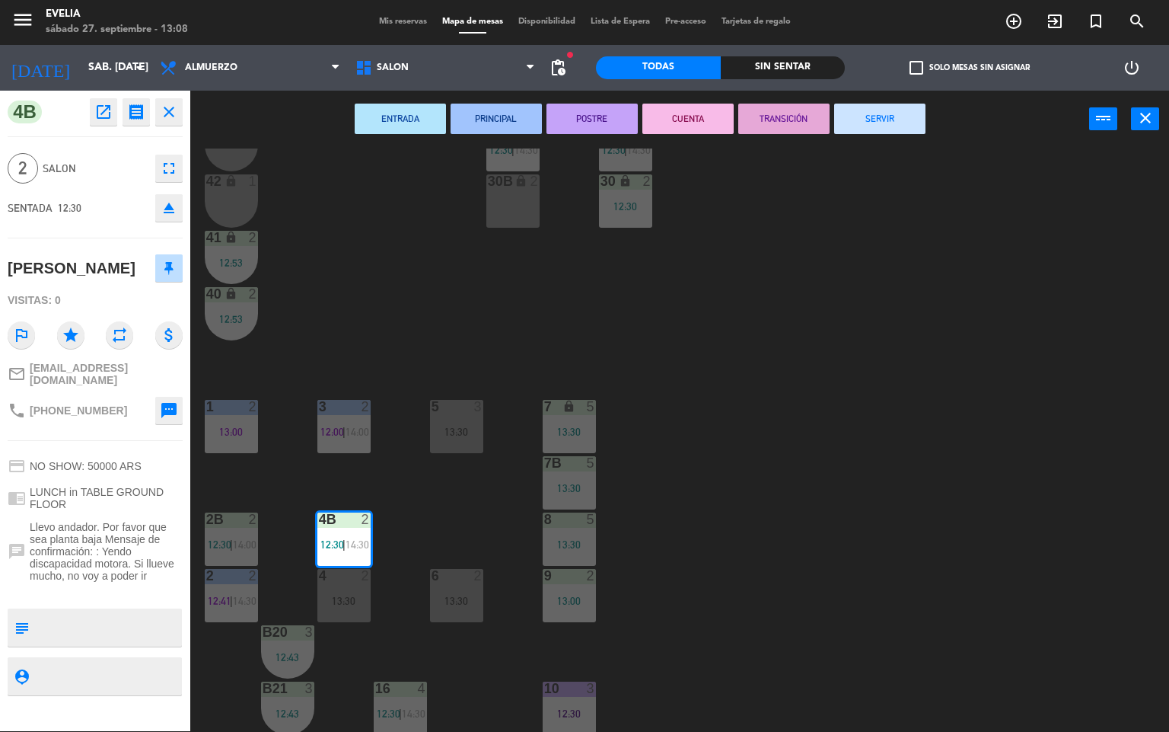
click at [418, 116] on button "ENTRADA" at bounding box center [400, 119] width 91 height 30
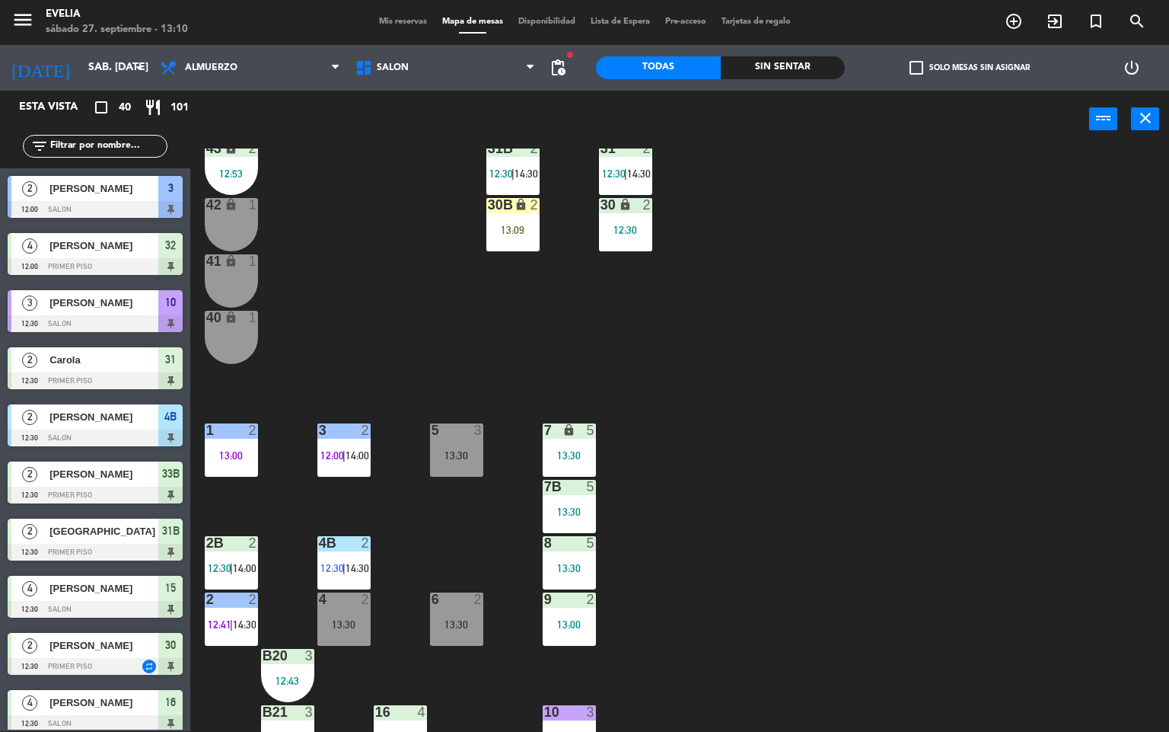
scroll to position [231, 0]
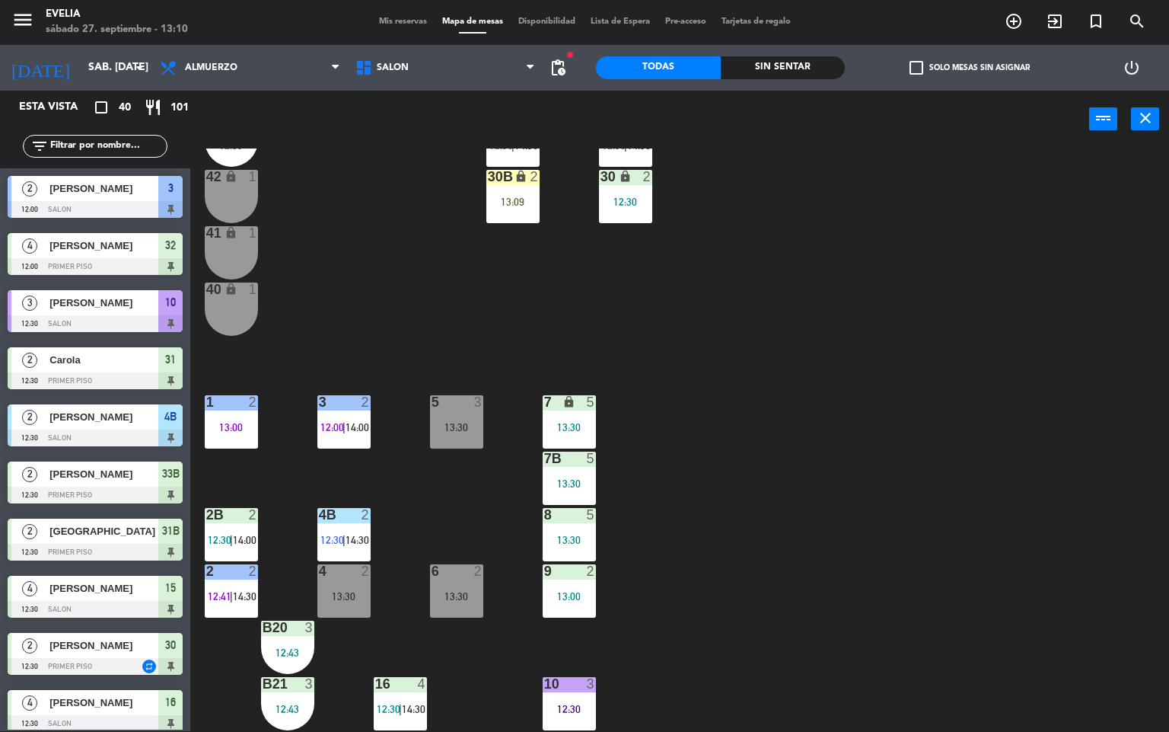
click at [349, 419] on div "3 2 12:00 | 14:00" at bounding box center [343, 421] width 53 height 53
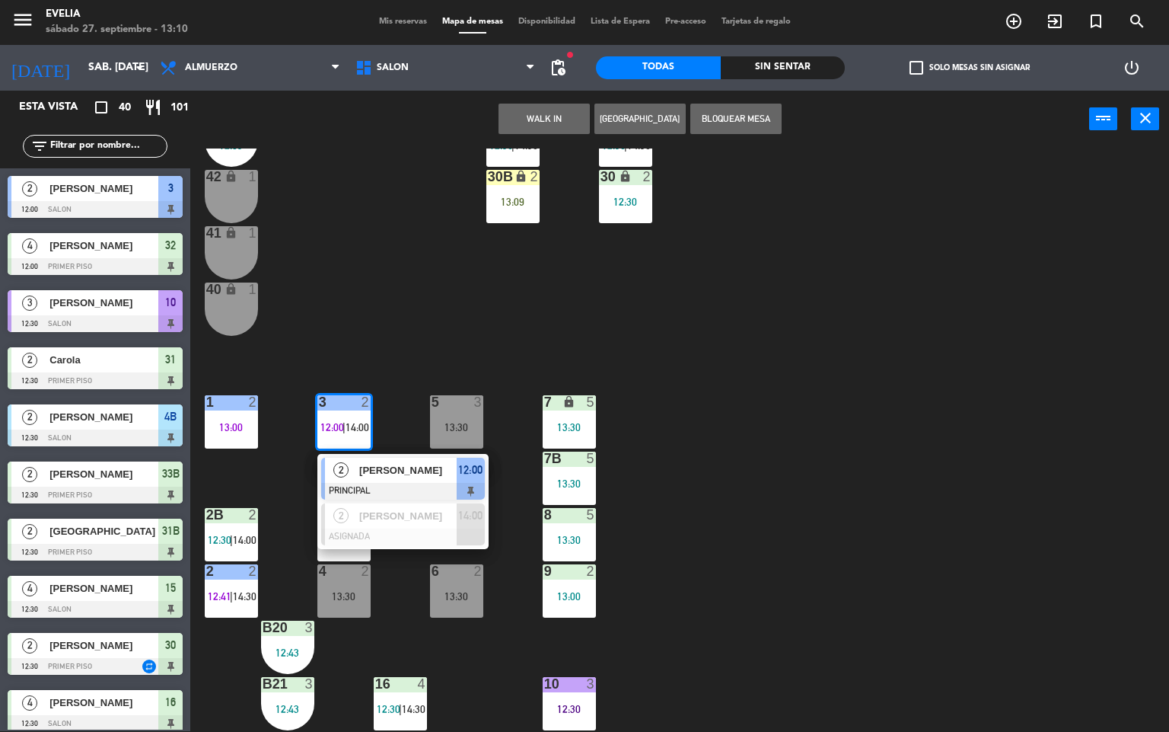
click at [231, 588] on div "2 2 12:41 | 14:30" at bounding box center [231, 590] width 53 height 53
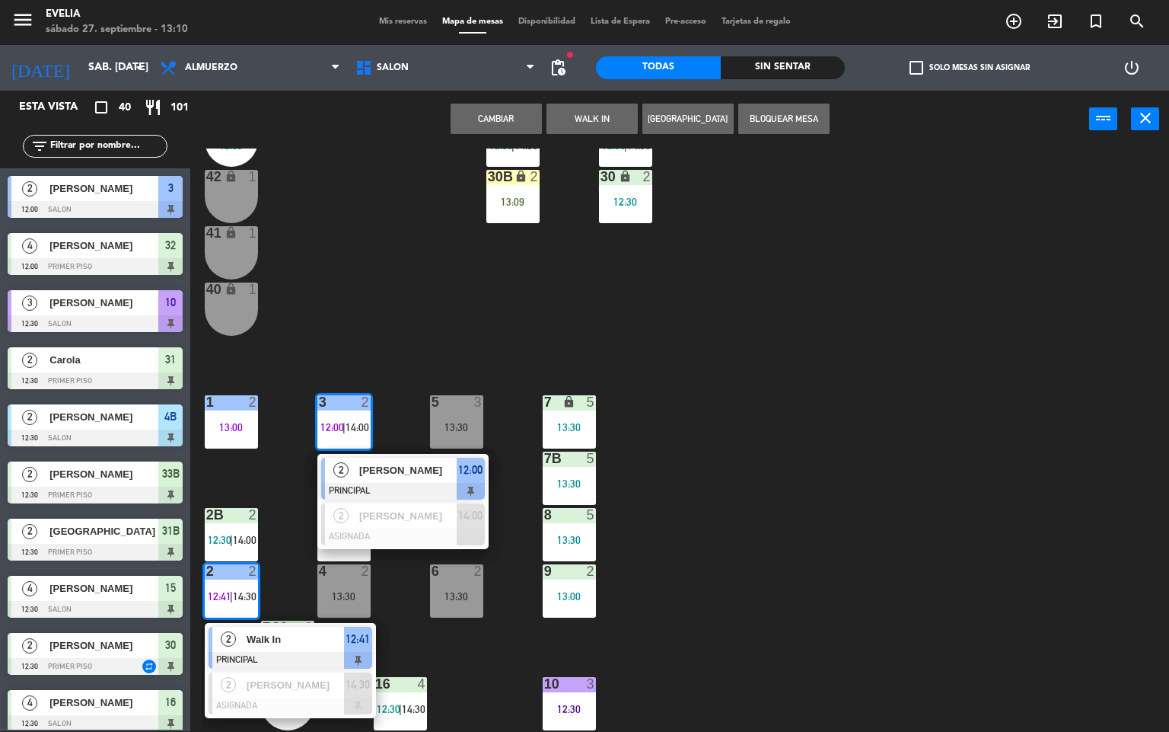
click at [314, 640] on span "Walk In" at bounding box center [295, 639] width 97 height 16
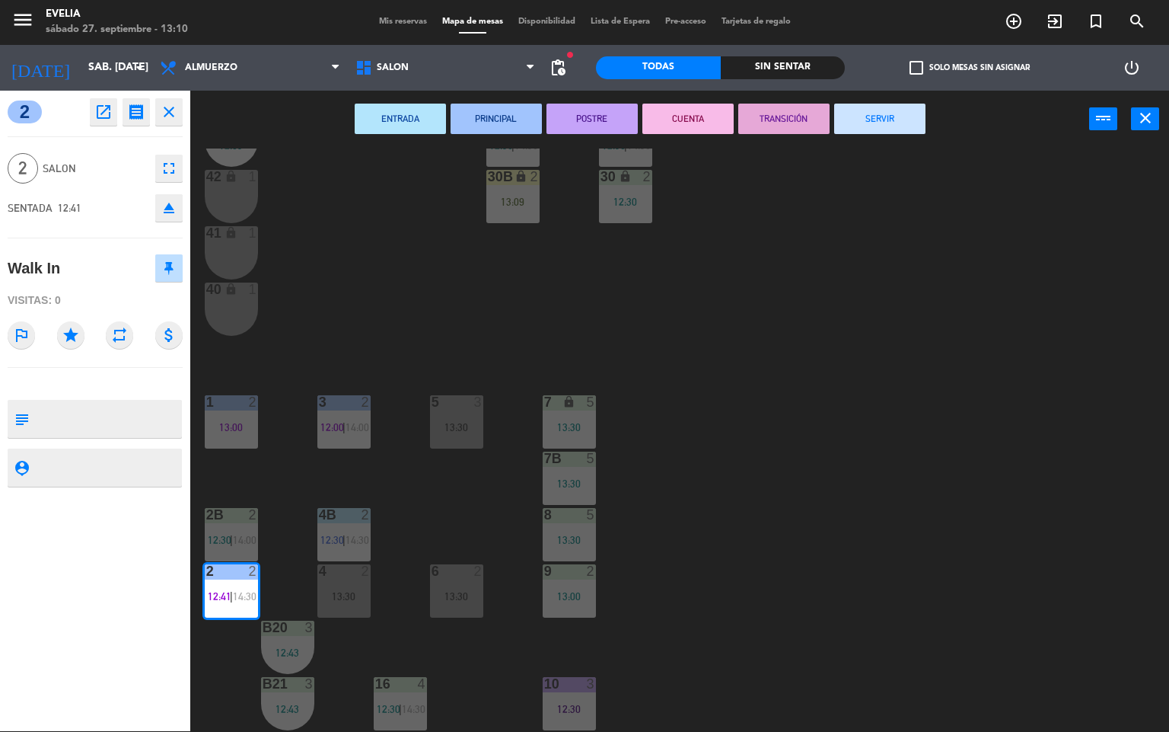
click at [608, 113] on button "POSTRE" at bounding box center [592, 119] width 91 height 30
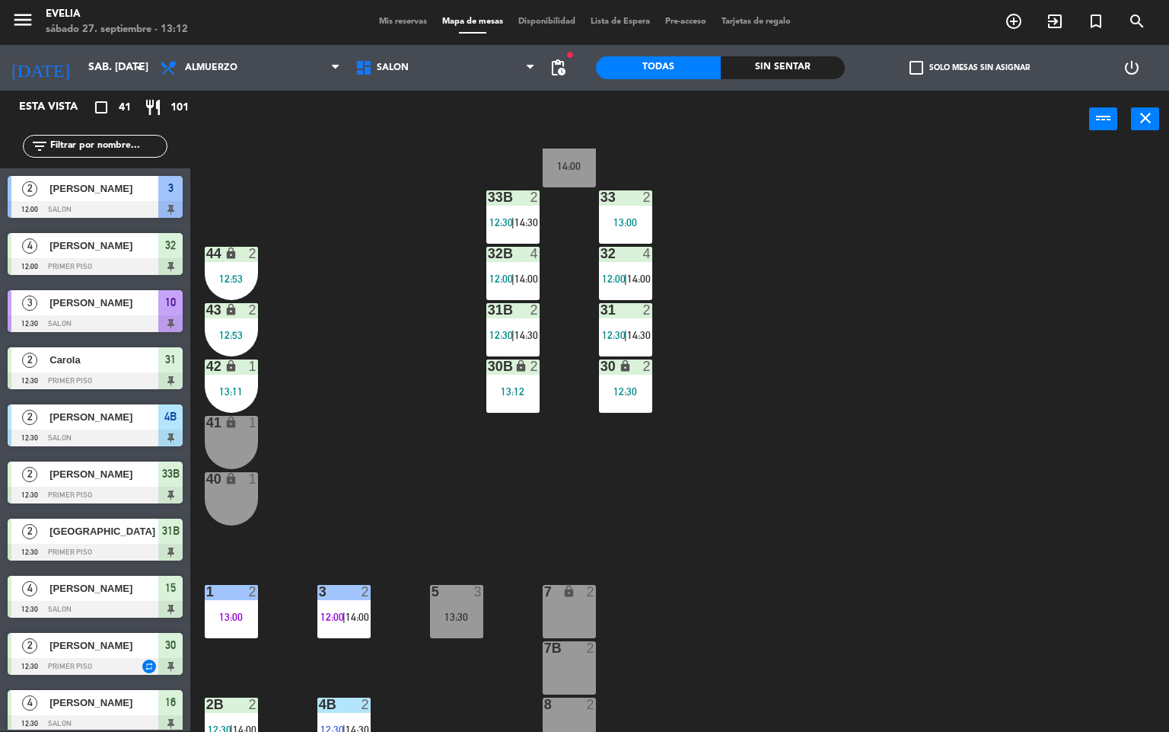
scroll to position [14, 0]
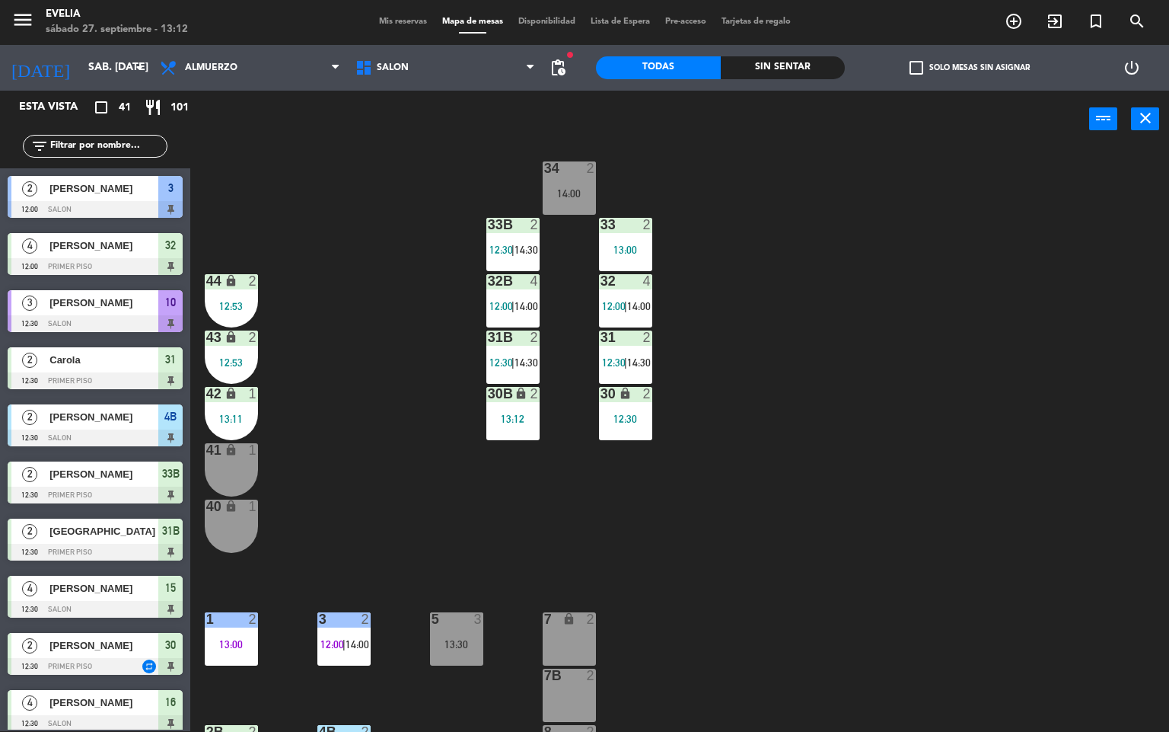
click at [955, 336] on div "34 2 14:00 33B 2 12:30 | 14:30 33 2 13:00 44 lock 2 12:53 32B 4 12:00 | 14:00 3…" at bounding box center [686, 439] width 968 height 583
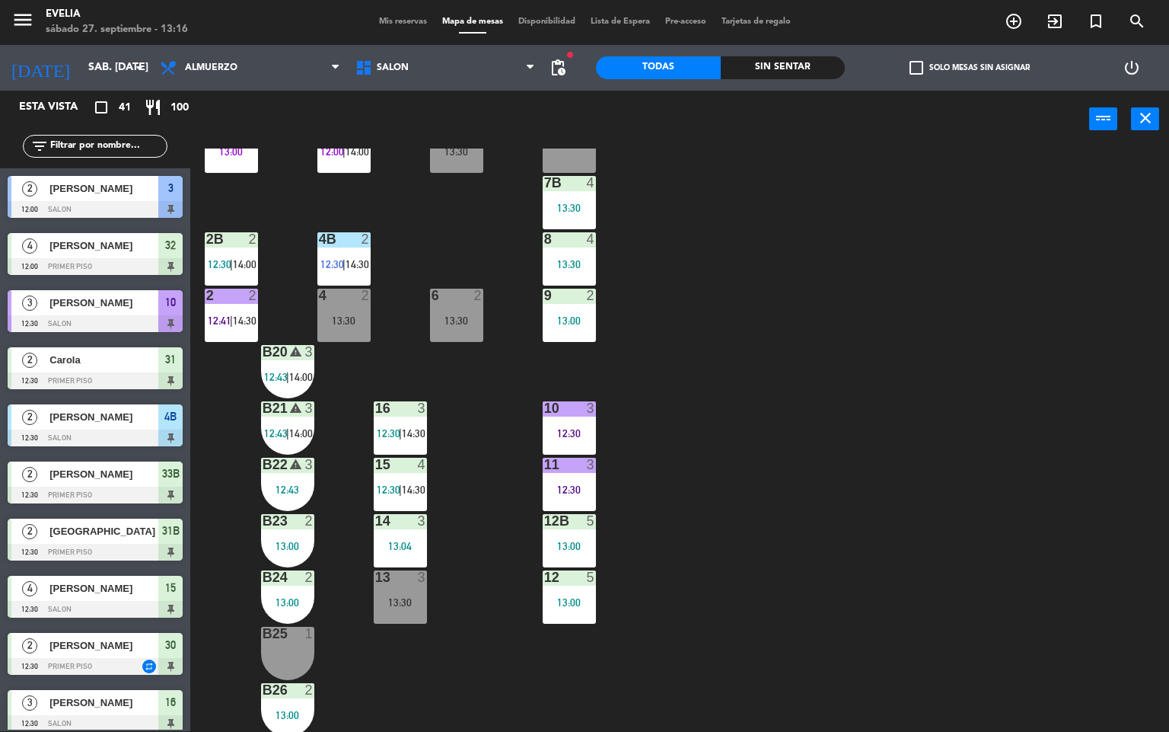
scroll to position [506, 0]
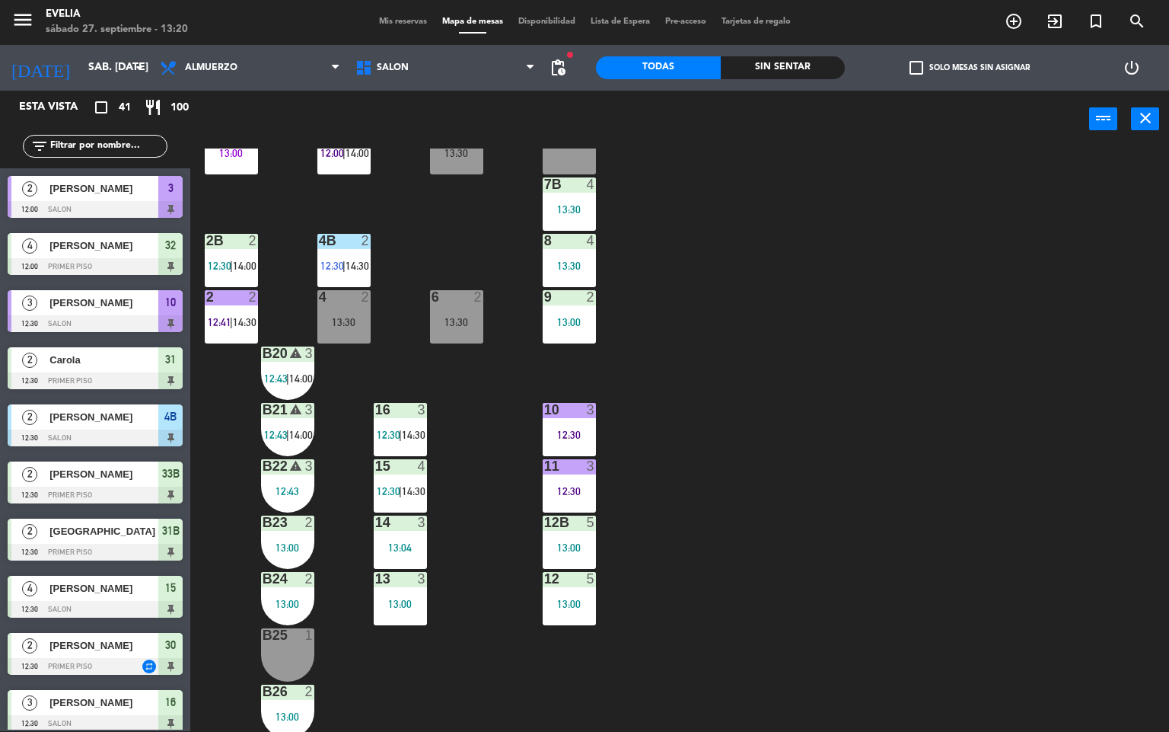
click at [911, 300] on div "34 2 14:00 33B 2 12:30 | 14:30 33 2 13:00 44 lock 2 12:53 32B 4 12:00 | 14:00 3…" at bounding box center [686, 439] width 968 height 583
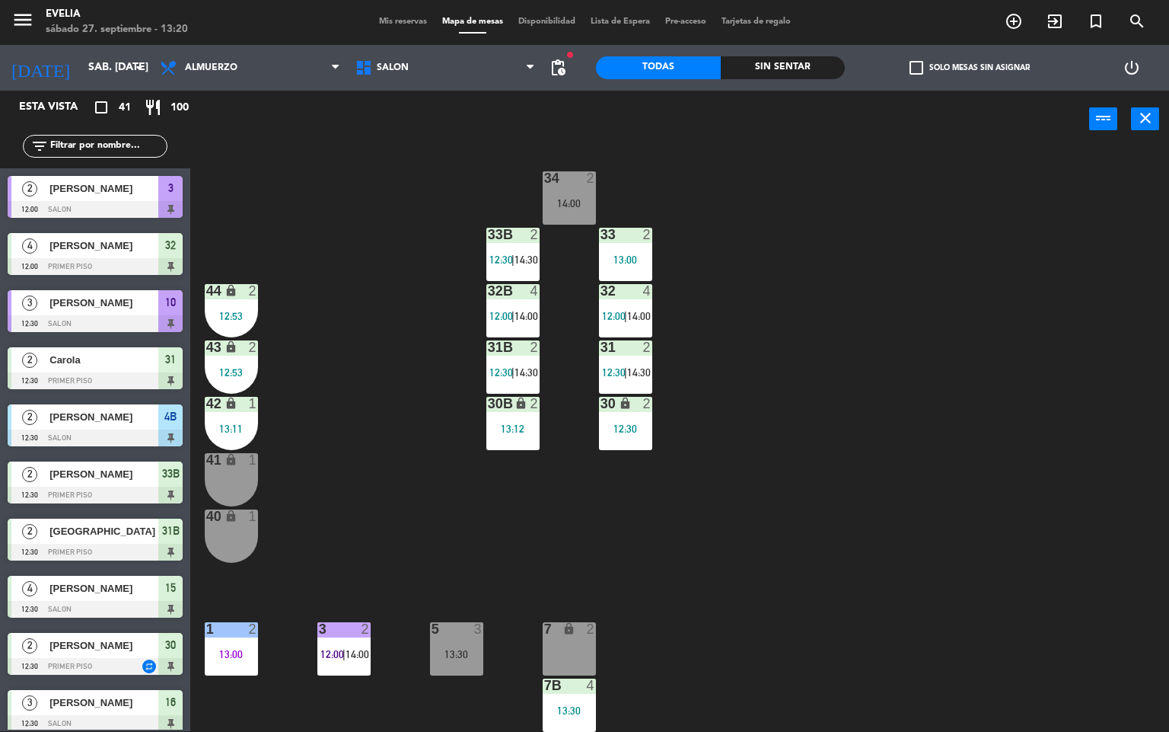
scroll to position [1, 0]
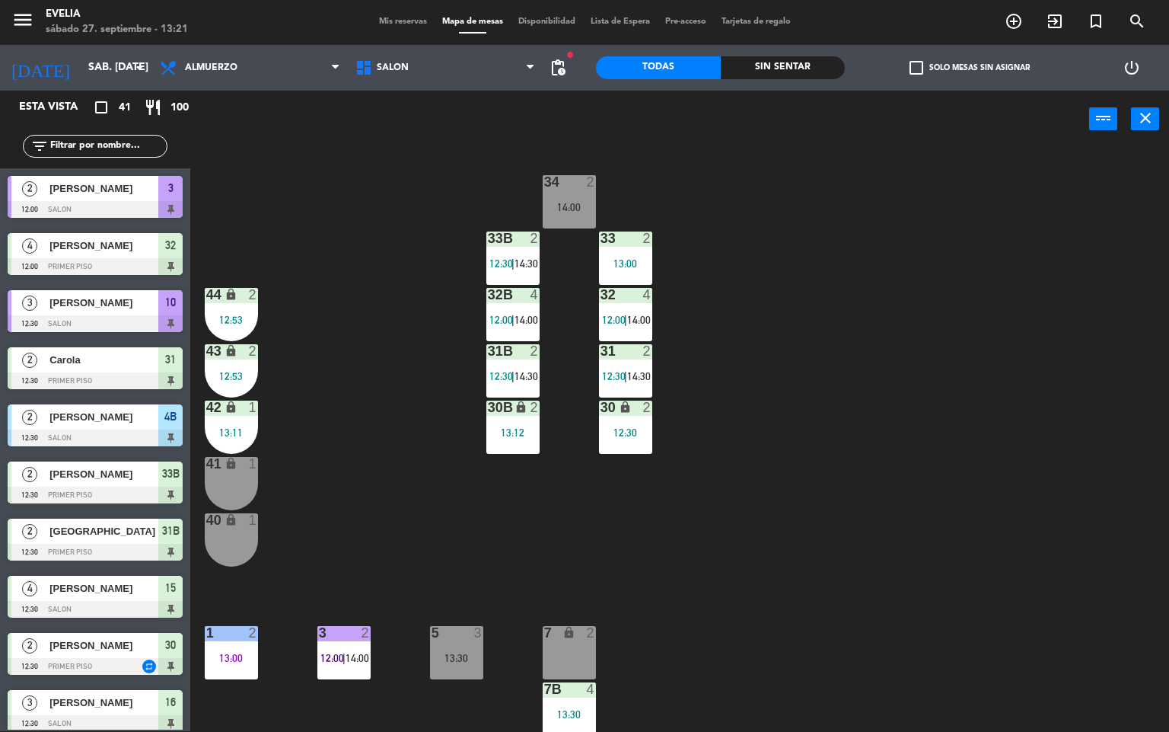
click at [508, 320] on span "12:00" at bounding box center [502, 320] width 24 height 12
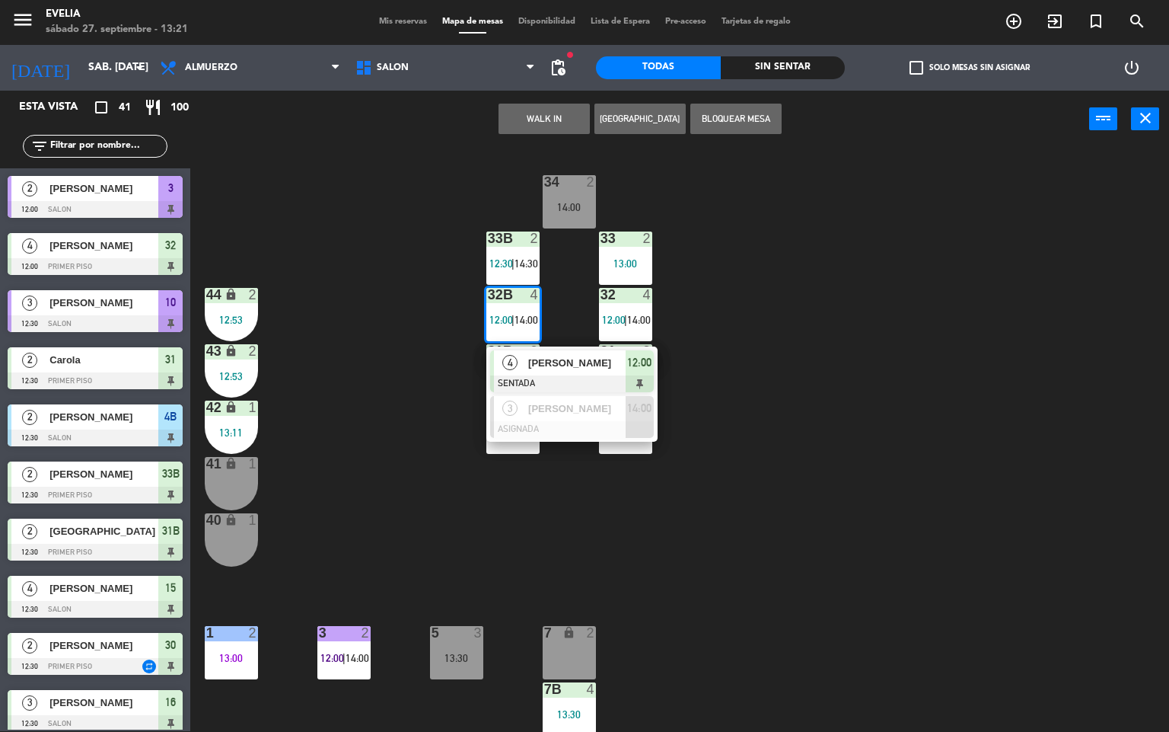
click at [565, 356] on span "[PERSON_NAME]" at bounding box center [576, 363] width 97 height 16
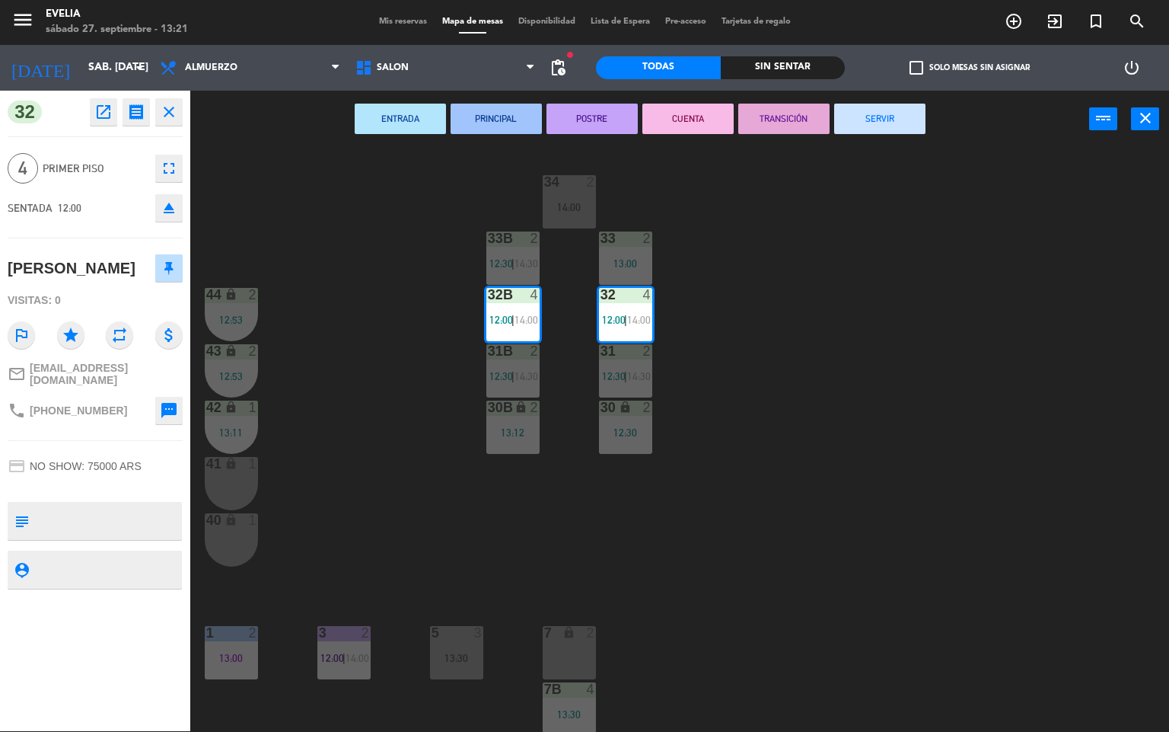
click at [589, 107] on button "POSTRE" at bounding box center [592, 119] width 91 height 30
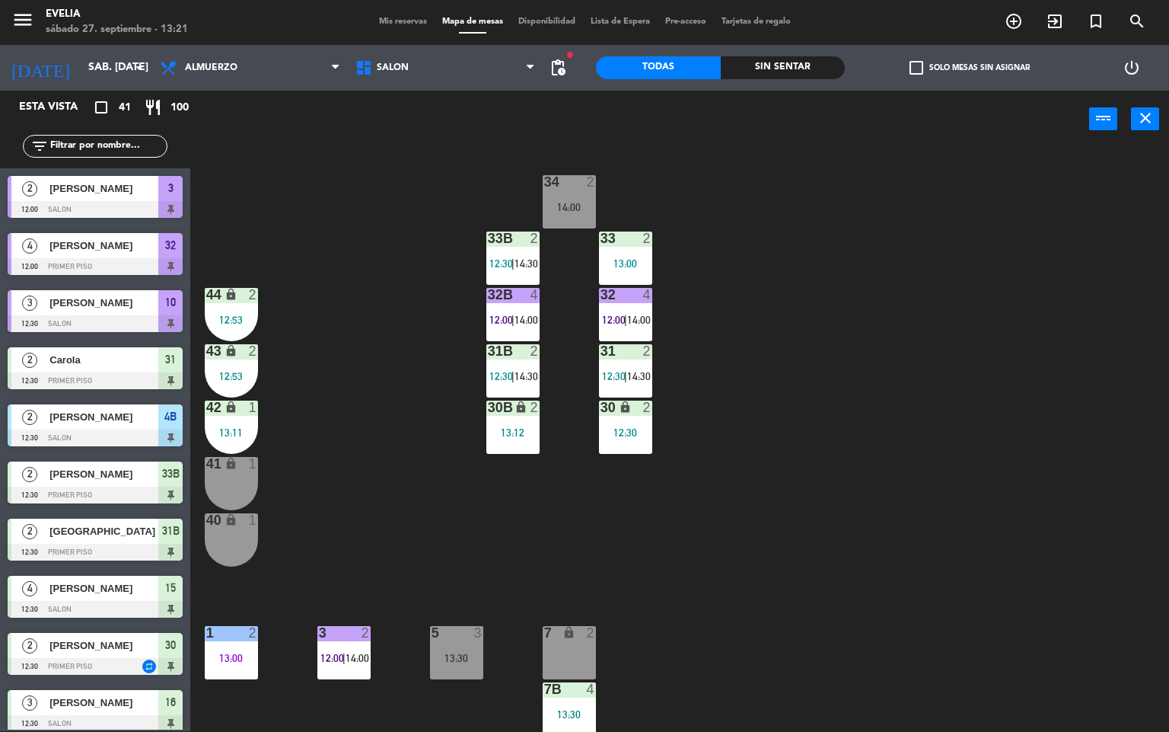
click at [512, 254] on div "33B 2 12:30 | 14:30" at bounding box center [513, 257] width 53 height 53
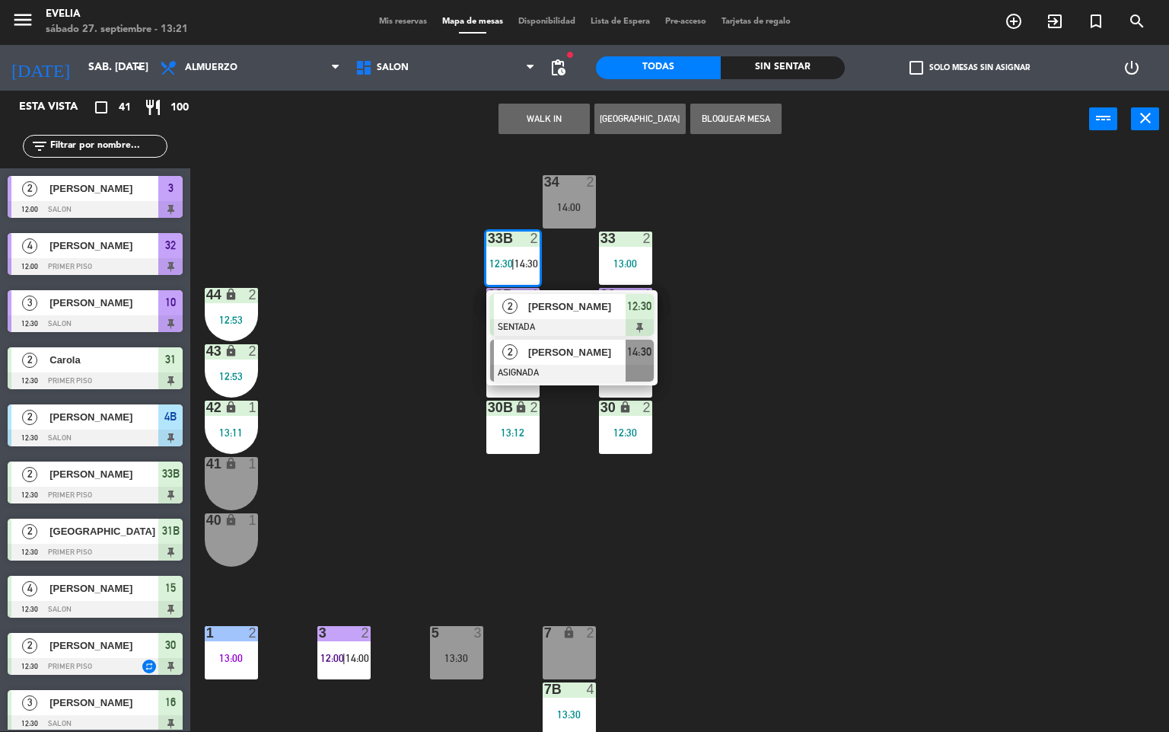
click at [537, 346] on span "[PERSON_NAME]" at bounding box center [576, 352] width 97 height 16
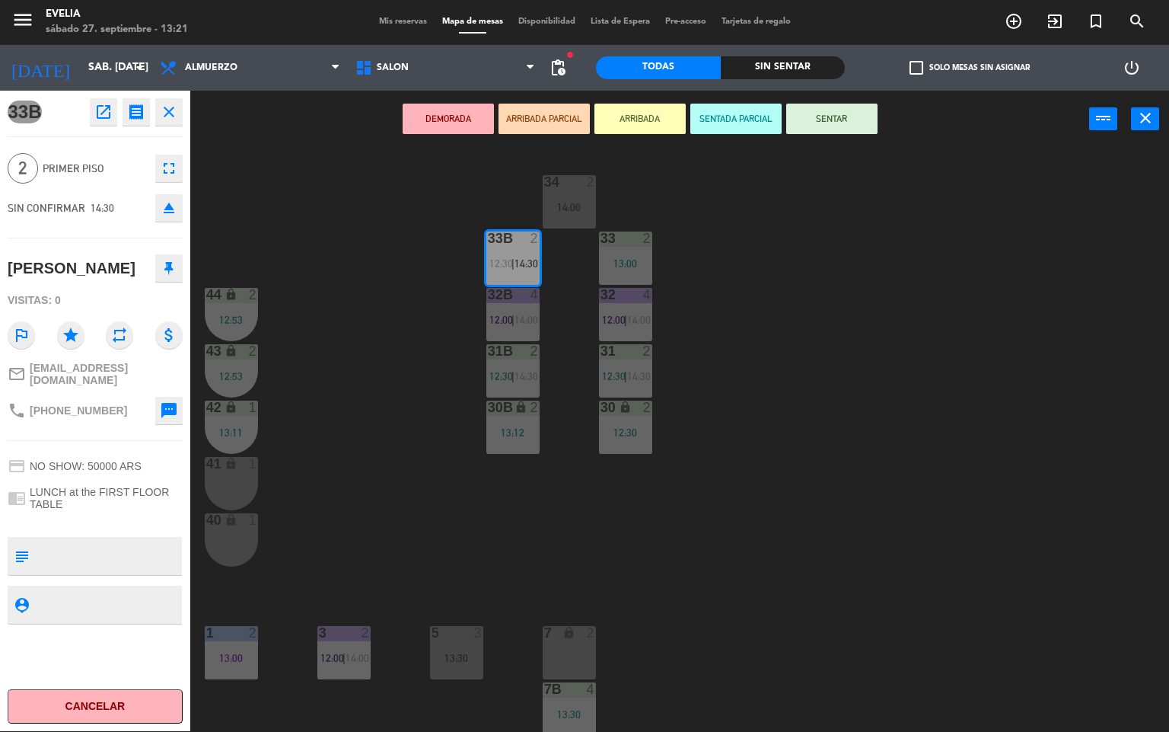
click at [834, 293] on div "34 2 14:00 33B 2 12:30 | 14:30 33 2 13:00 44 lock 2 12:53 32B 4 12:00 | 14:00 3…" at bounding box center [686, 439] width 968 height 583
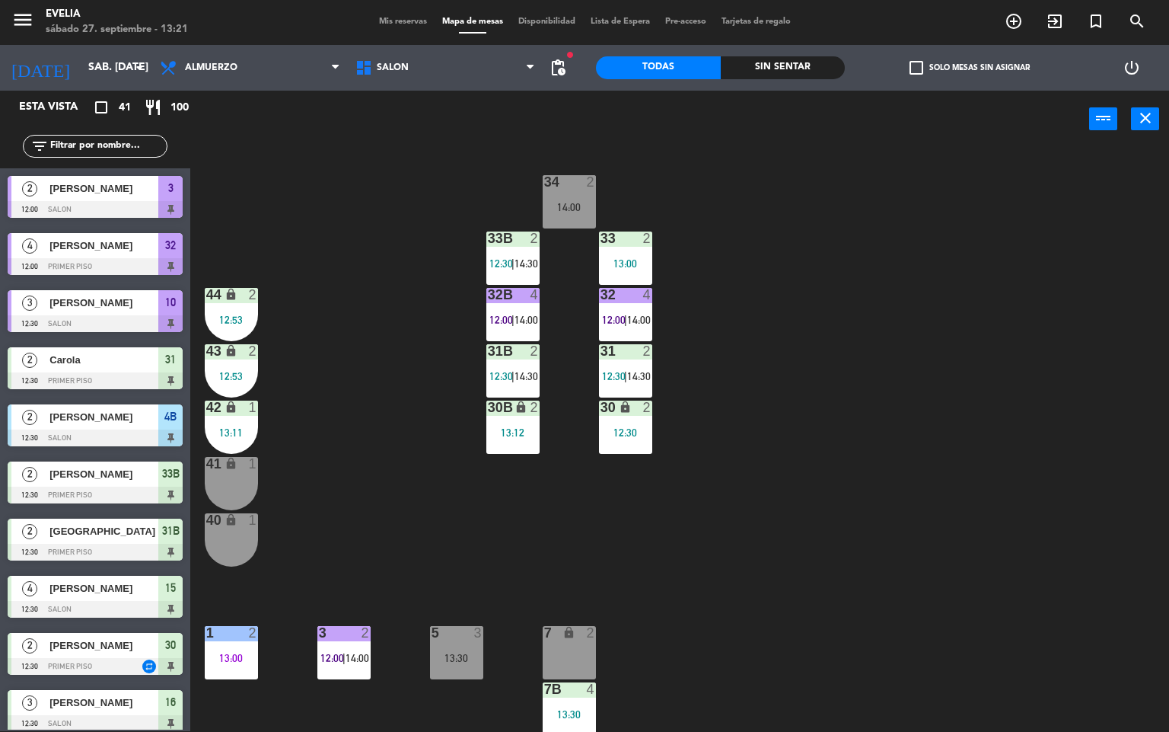
click at [522, 251] on div "33B 2 12:30 | 14:30" at bounding box center [513, 257] width 53 height 53
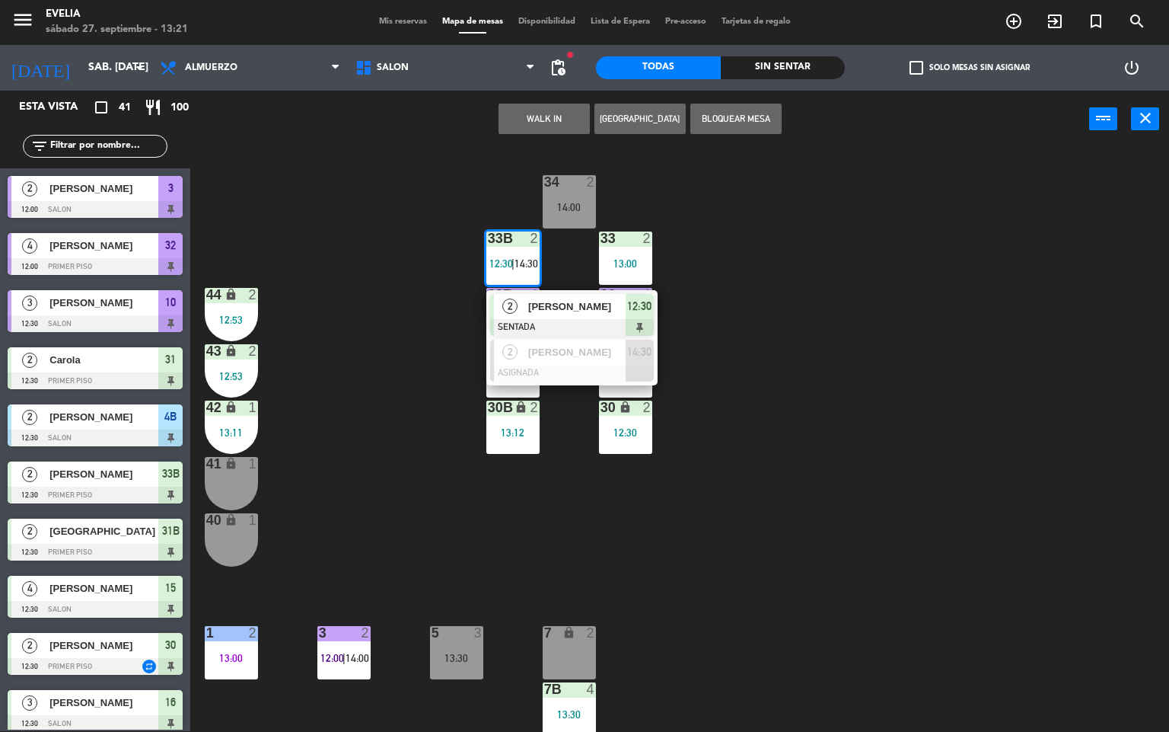
scroll to position [711, 0]
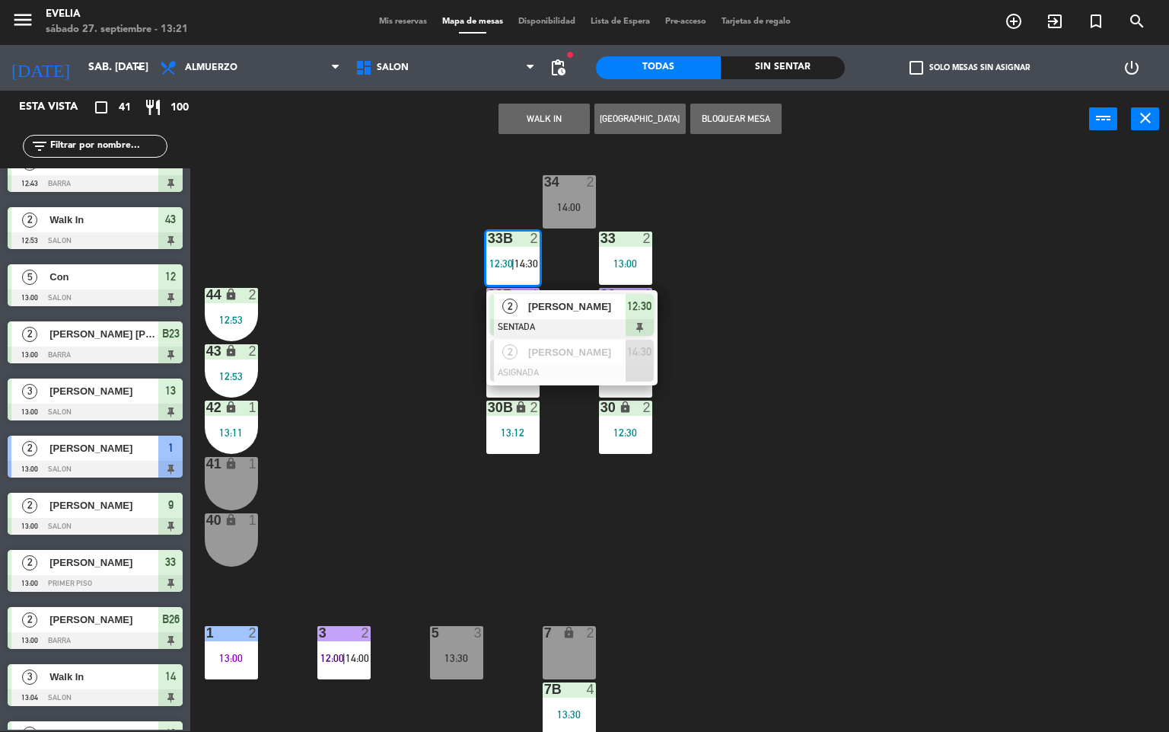
click at [555, 311] on span "[PERSON_NAME]" at bounding box center [576, 306] width 97 height 16
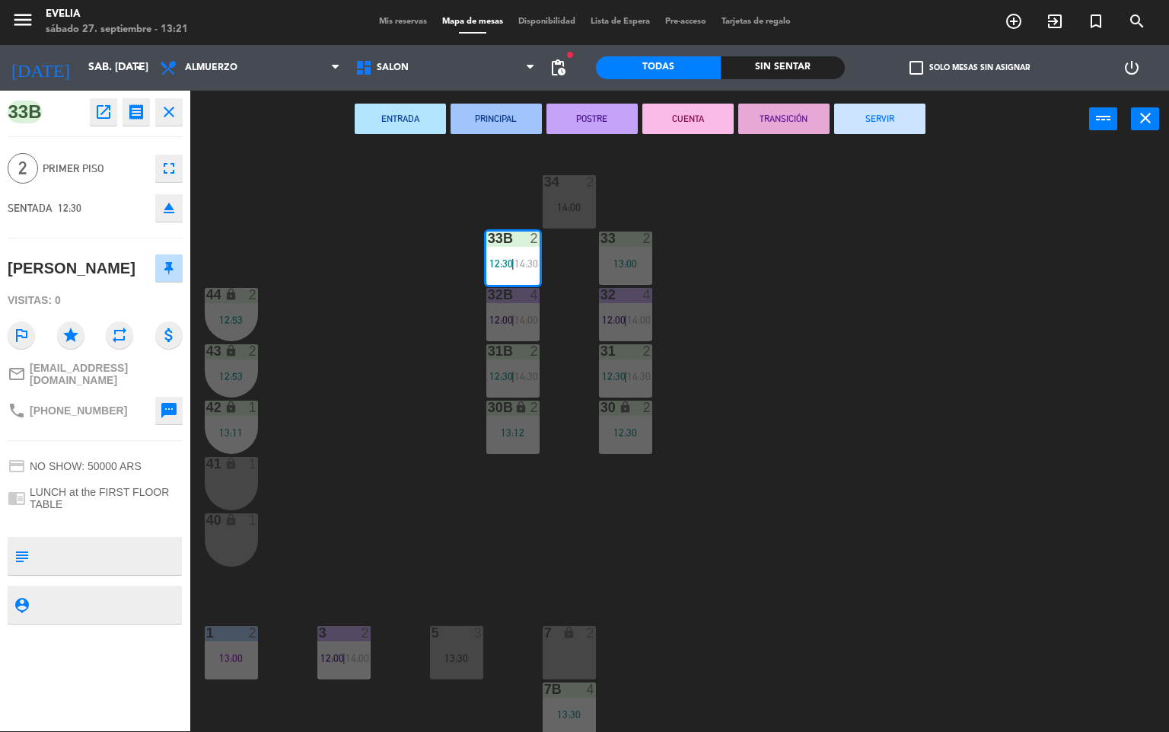
click at [610, 116] on button "POSTRE" at bounding box center [592, 119] width 91 height 30
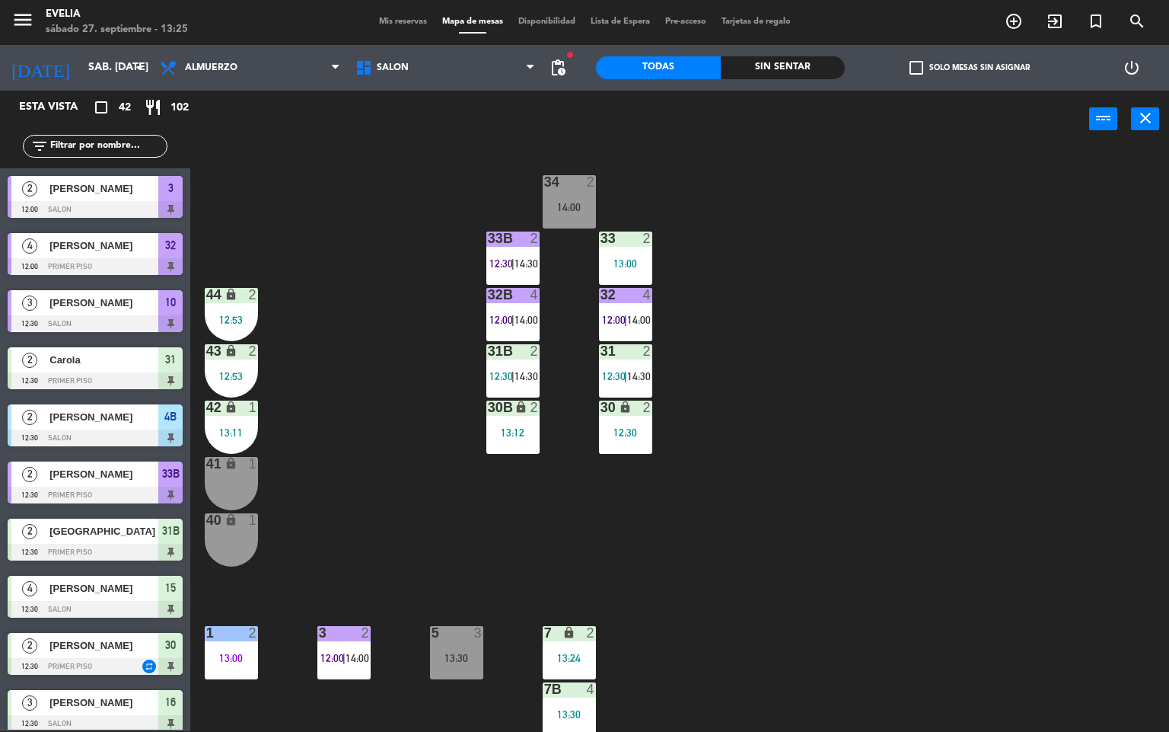
click at [345, 640] on div "3 2" at bounding box center [343, 633] width 53 height 15
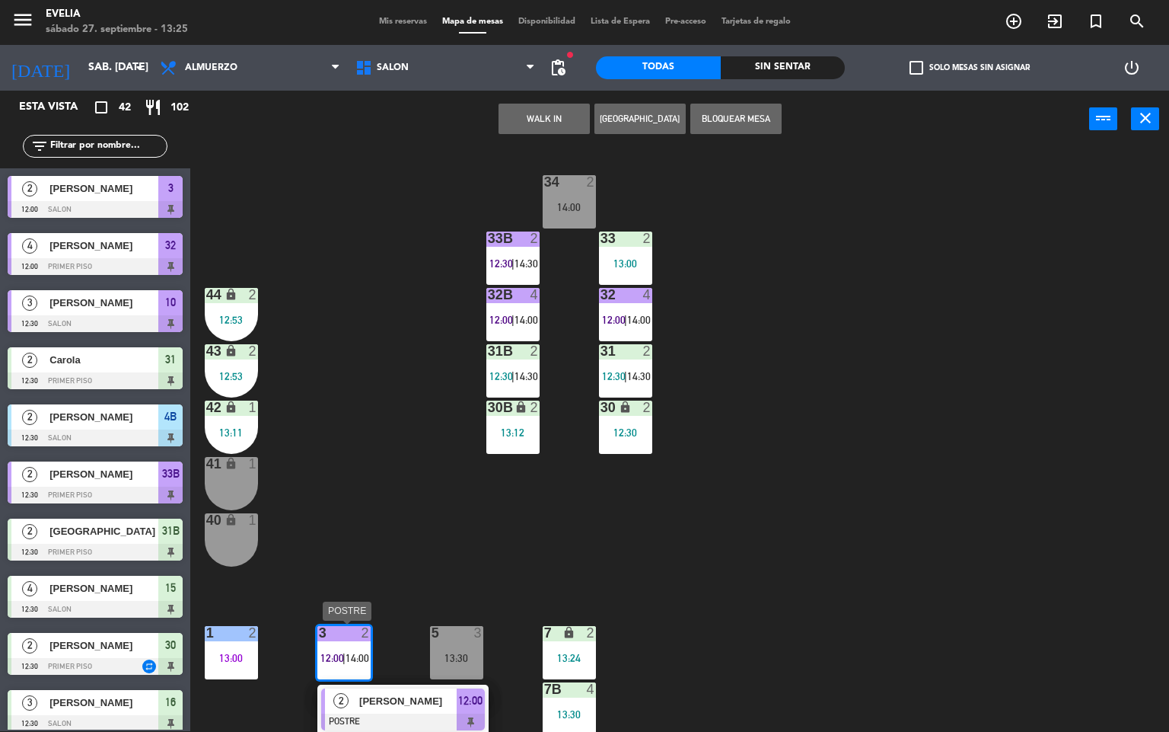
click at [416, 691] on div "[PERSON_NAME]" at bounding box center [407, 700] width 99 height 25
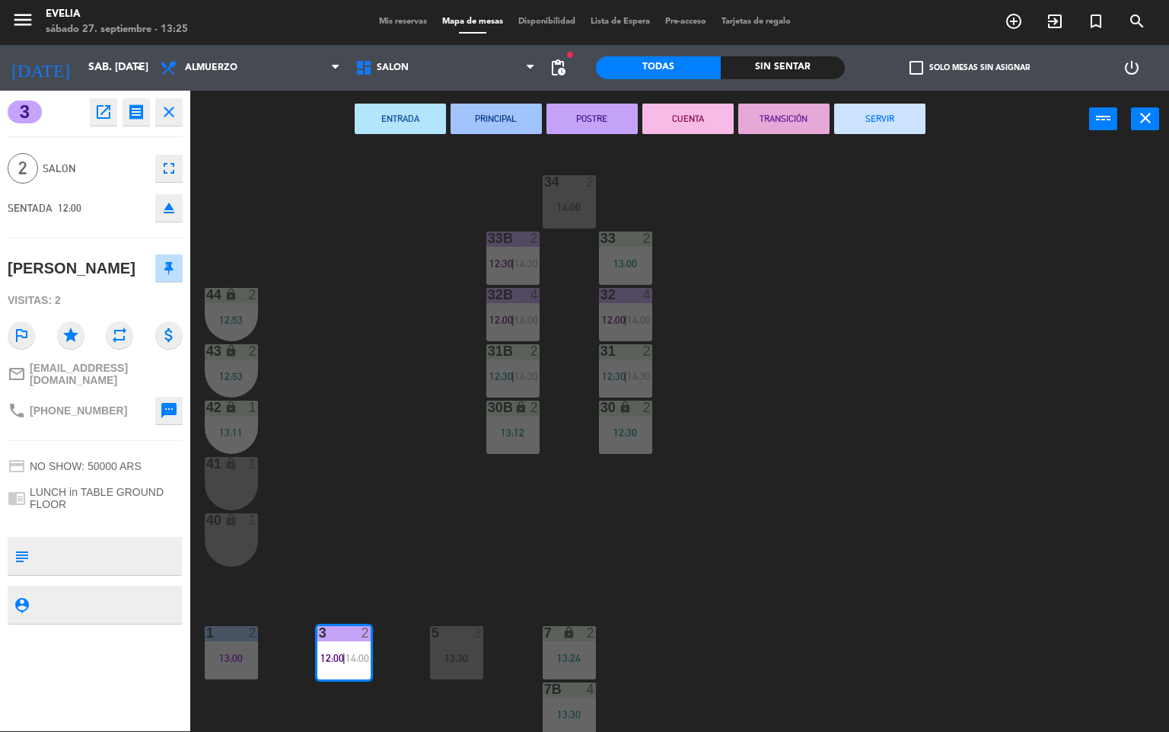
click at [685, 114] on button "CUENTA" at bounding box center [688, 119] width 91 height 30
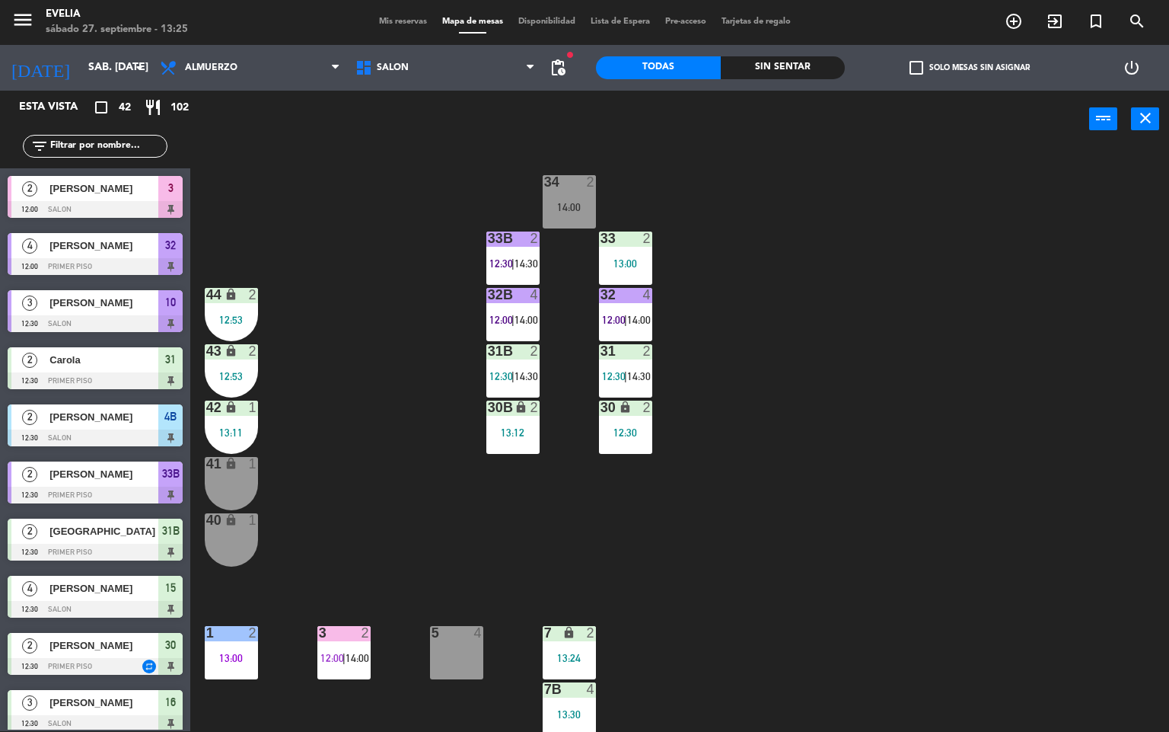
click at [238, 658] on div "13:00" at bounding box center [231, 657] width 53 height 11
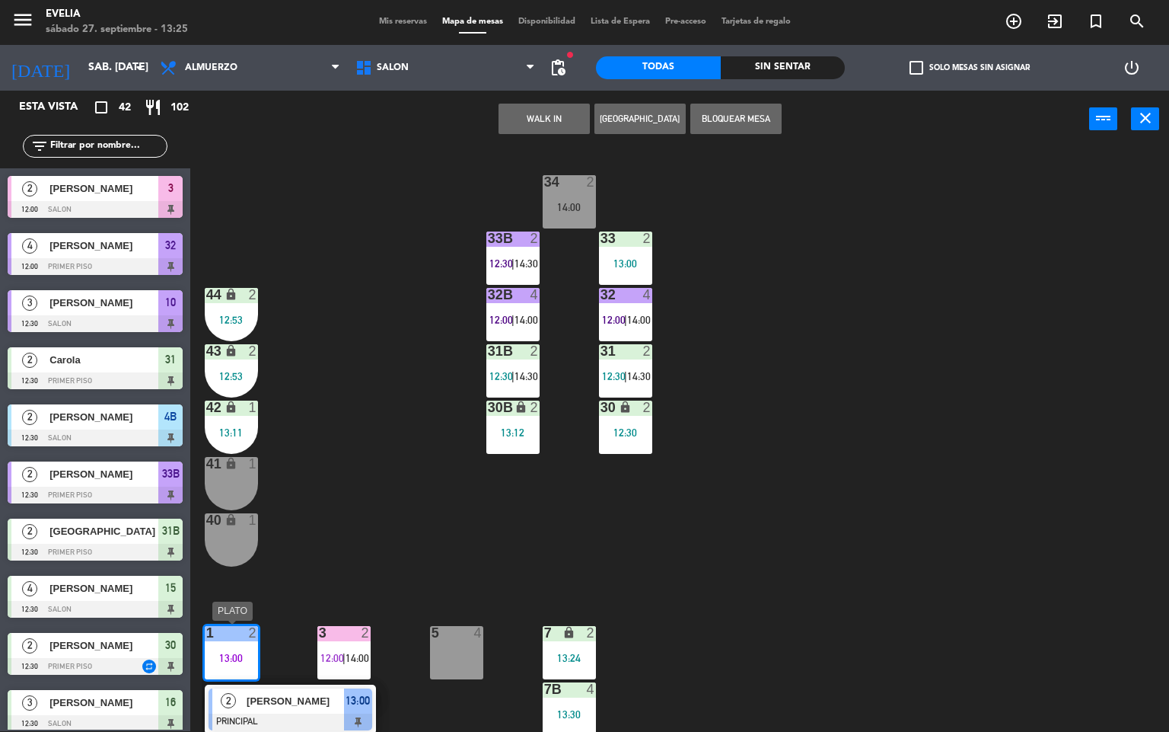
click at [322, 704] on span "[PERSON_NAME]" at bounding box center [295, 701] width 97 height 16
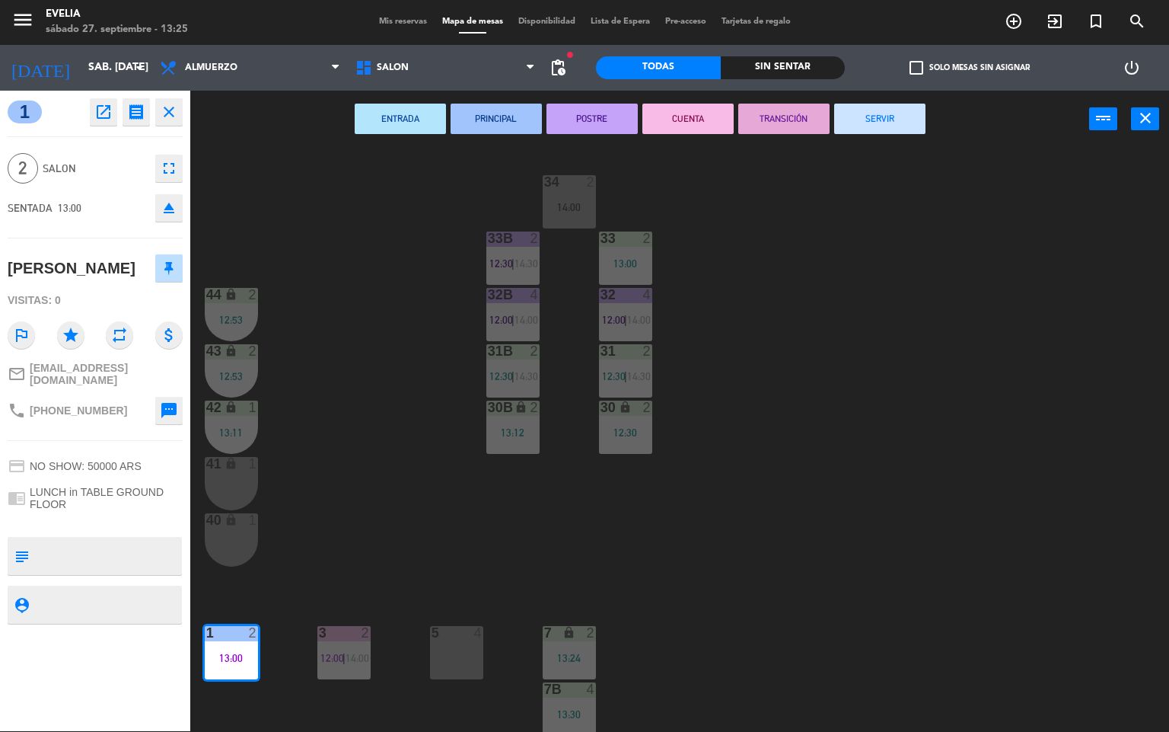
click at [597, 112] on button "POSTRE" at bounding box center [592, 119] width 91 height 30
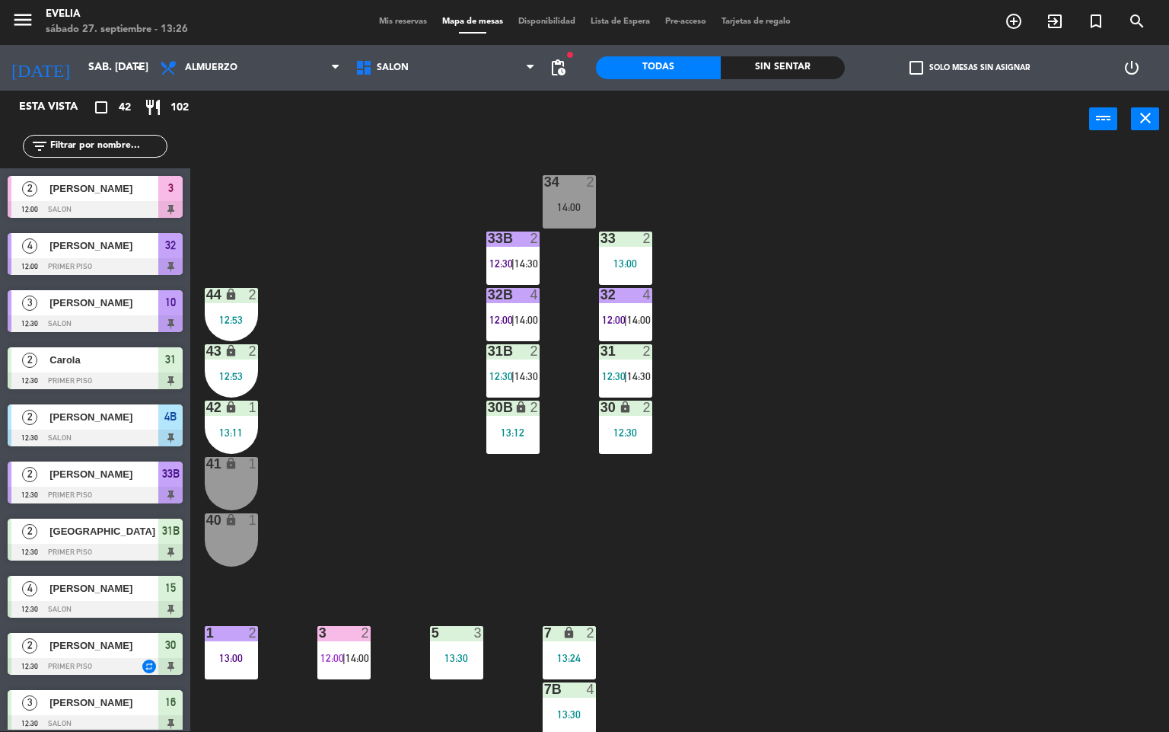
scroll to position [204, 0]
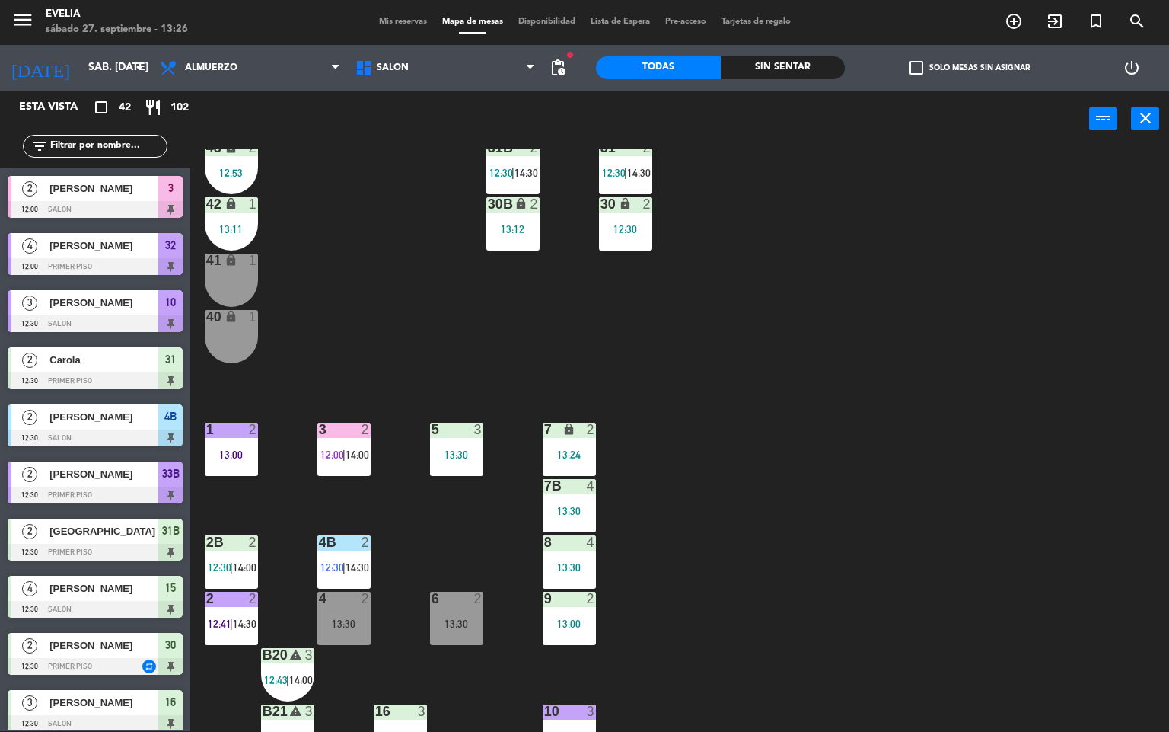
click at [1163, 340] on div "34 2 14:00 33B 2 12:30 | 14:30 33 2 13:00 44 lock 2 12:53 32B 4 12:00 | 14:00 3…" at bounding box center [686, 439] width 968 height 583
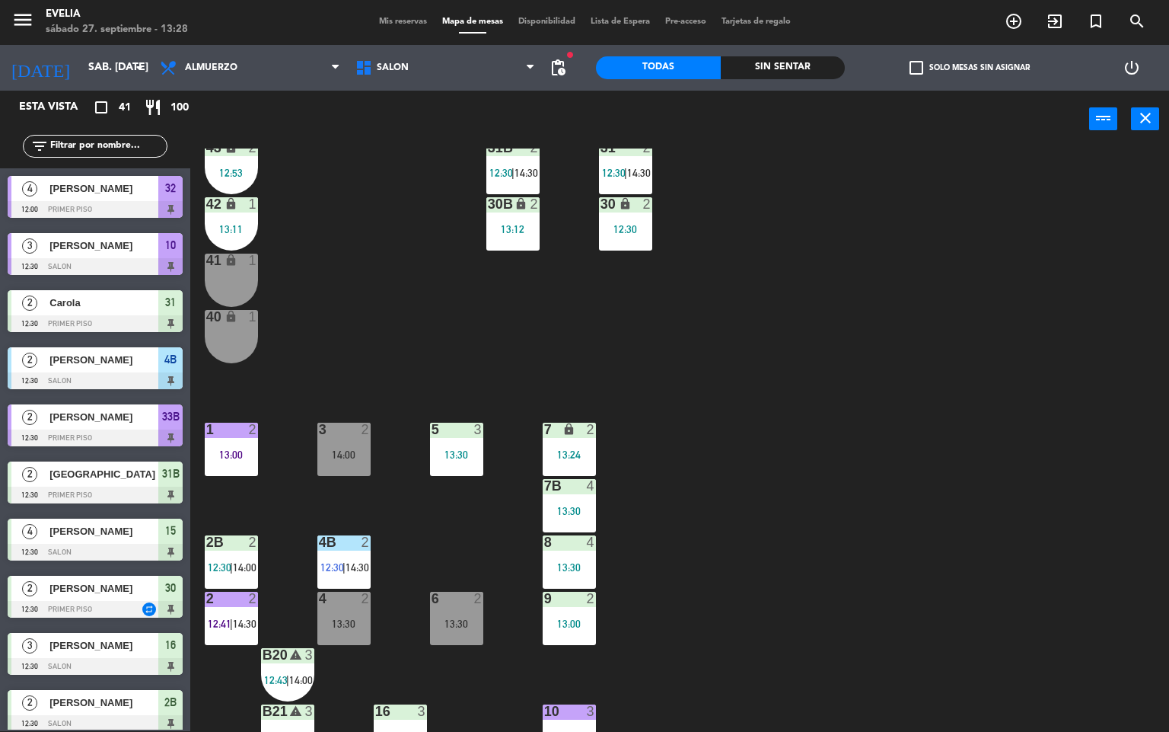
click at [506, 42] on div at bounding box center [512, 35] width 25 height 14
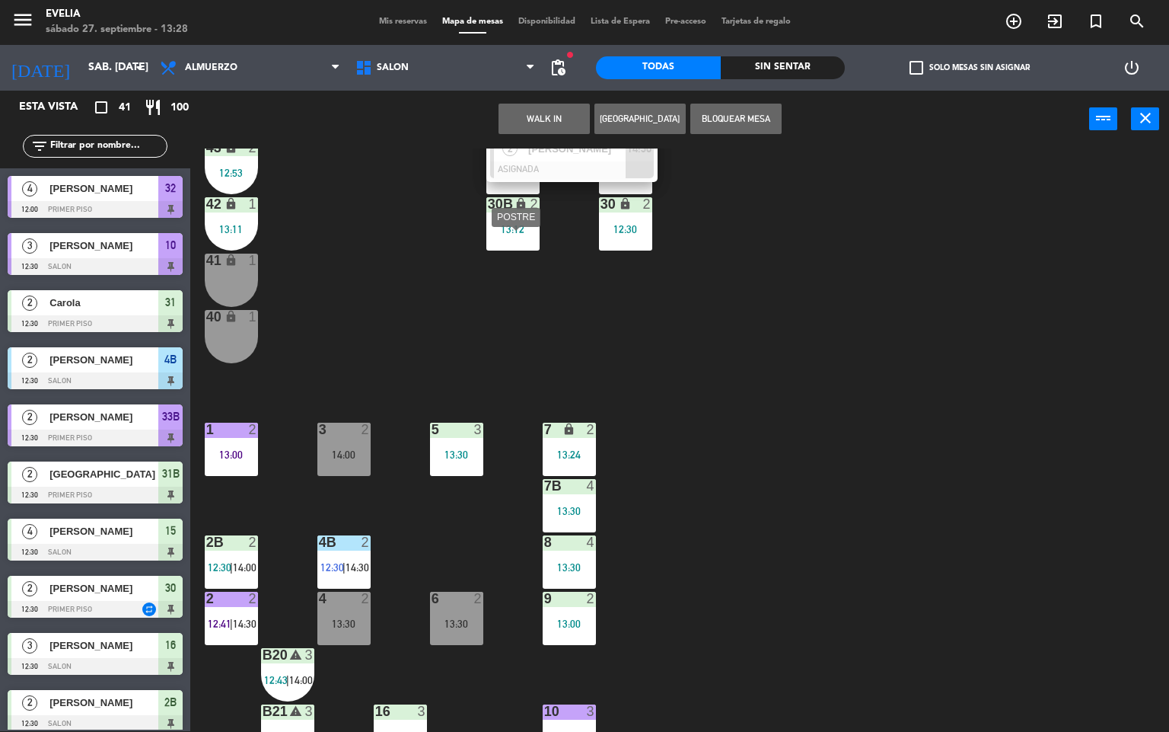
scroll to position [0, 0]
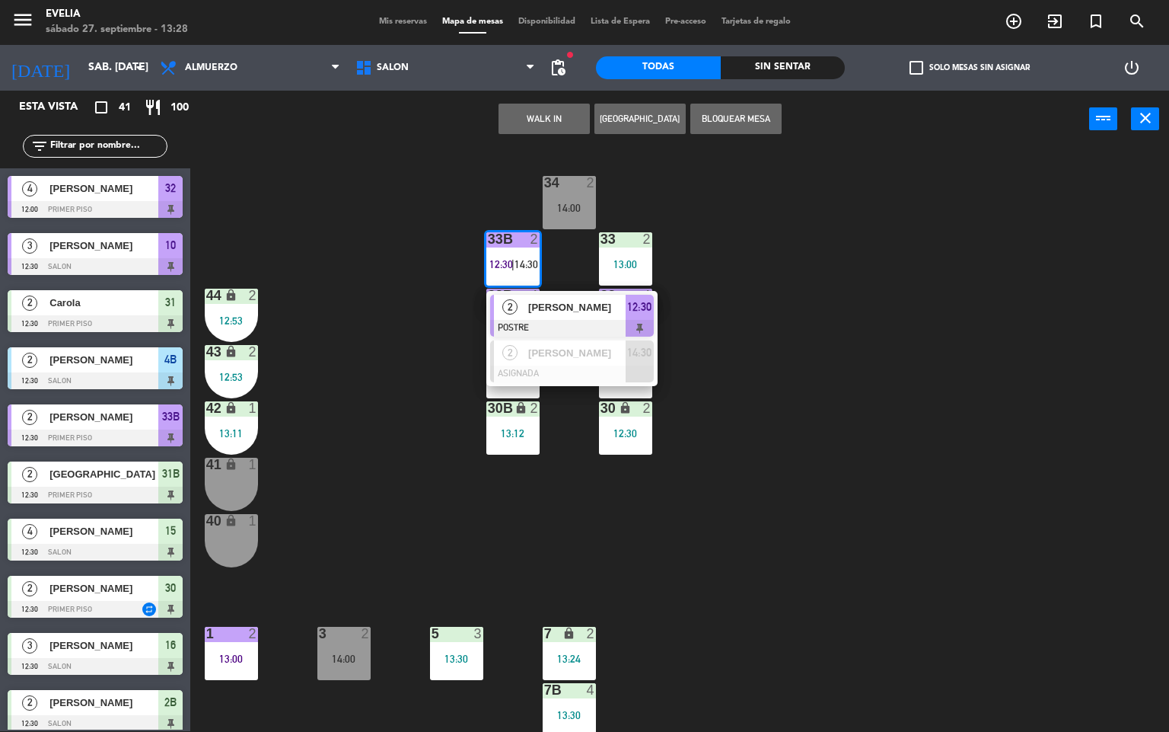
click at [540, 317] on div "[PERSON_NAME]" at bounding box center [576, 307] width 99 height 25
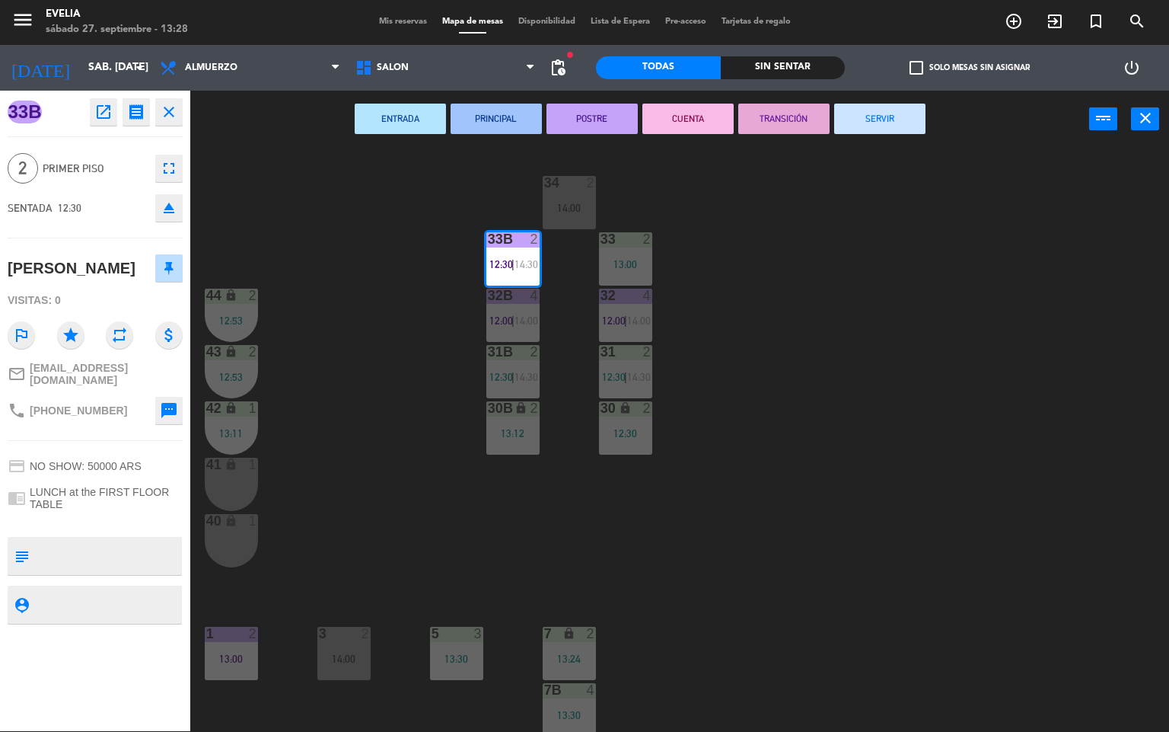
click at [676, 117] on button "CUENTA" at bounding box center [688, 119] width 91 height 30
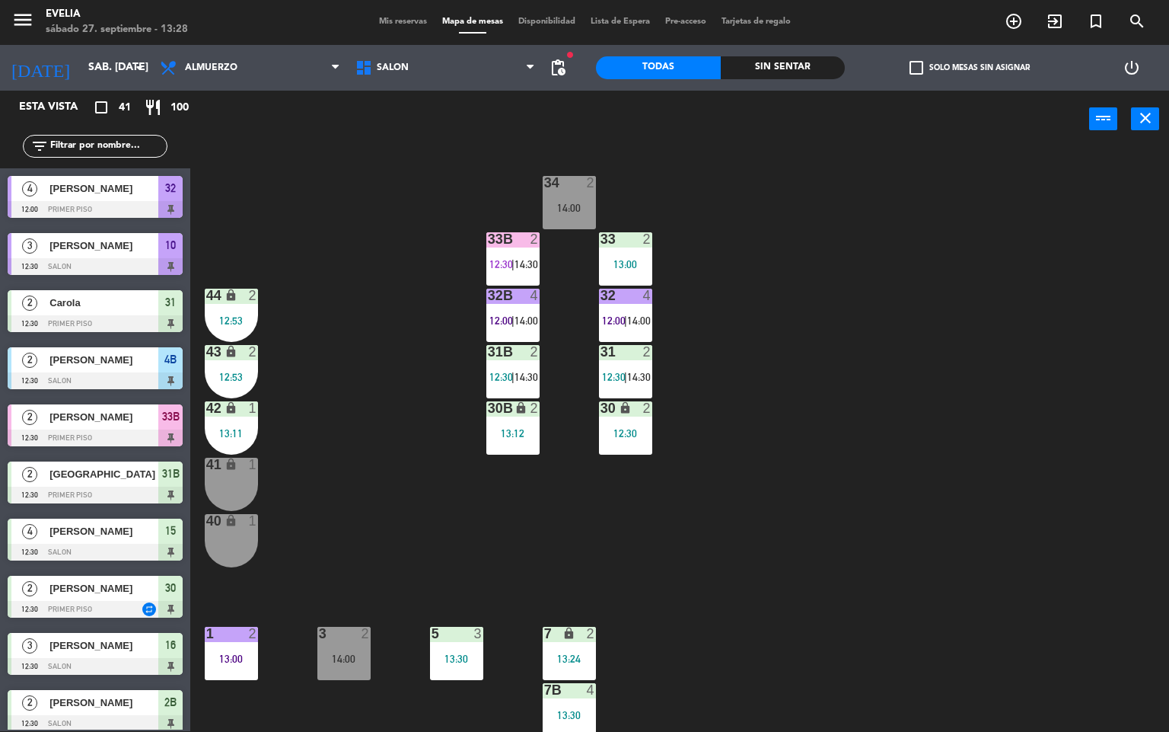
click at [685, 583] on div "34 2 14:00 33B 2 12:30 | 14:30 33 2 13:00 44 lock 2 12:53 32B 4 12:00 | 14:00 3…" at bounding box center [686, 439] width 968 height 583
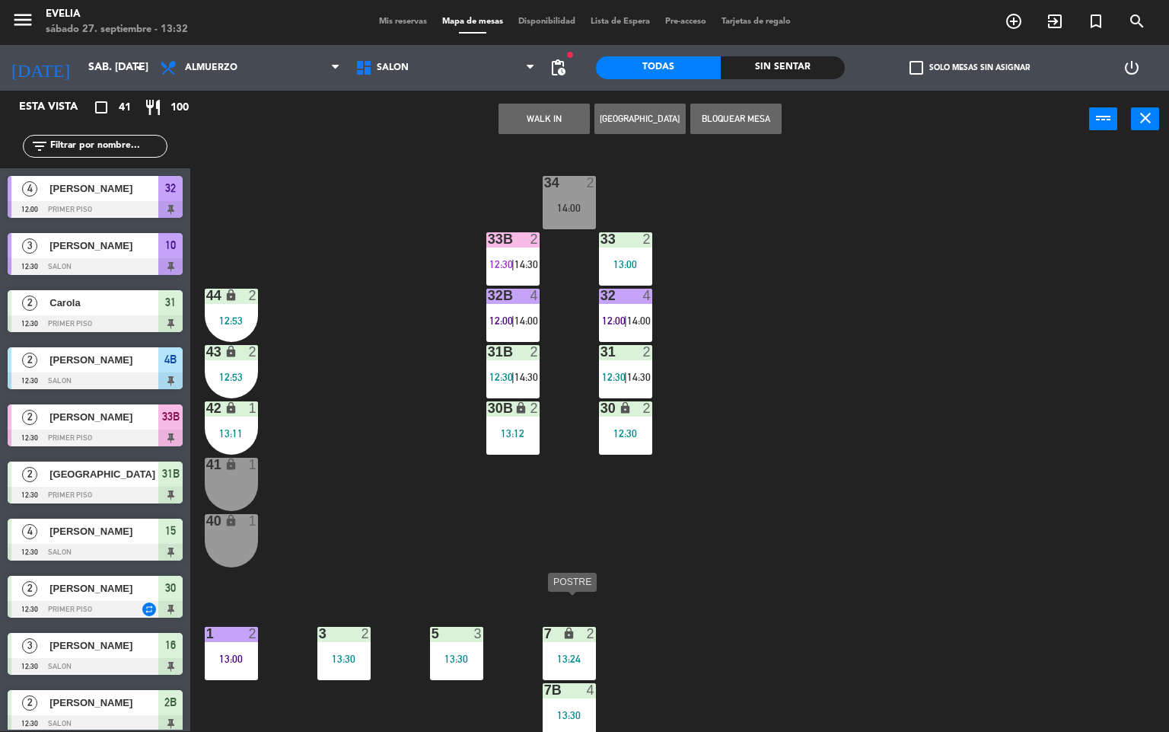
scroll to position [311, 0]
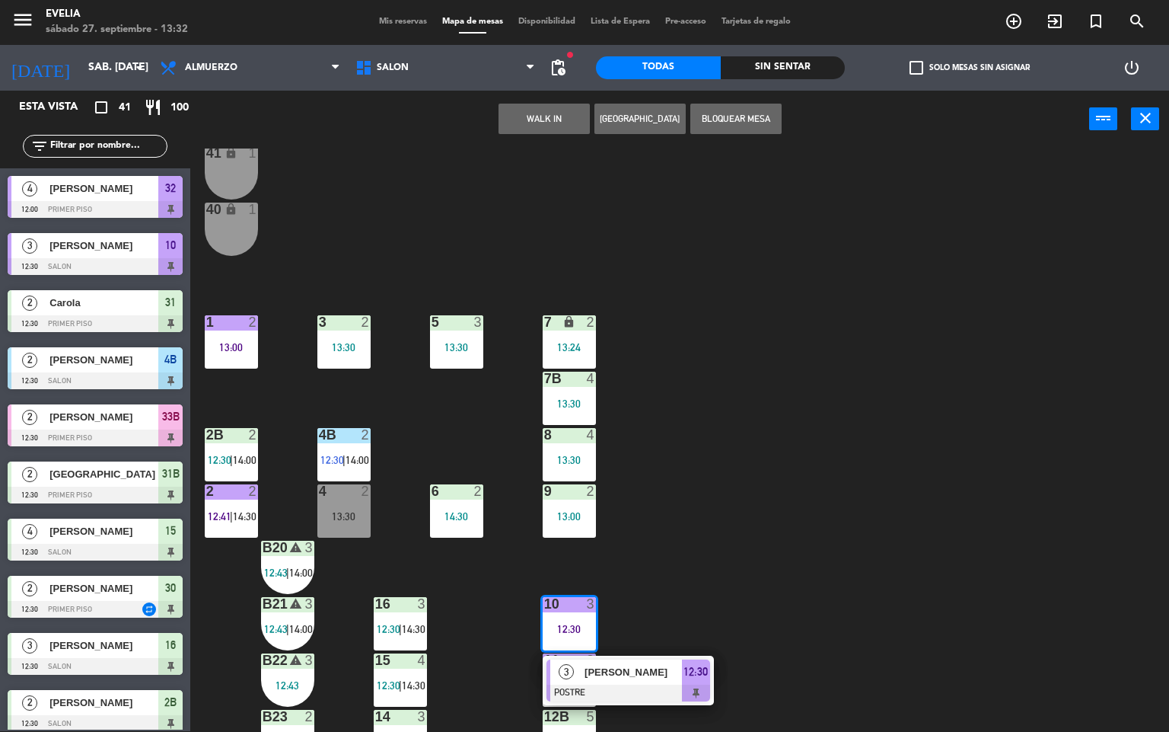
click at [633, 675] on span "[PERSON_NAME]" at bounding box center [633, 672] width 97 height 16
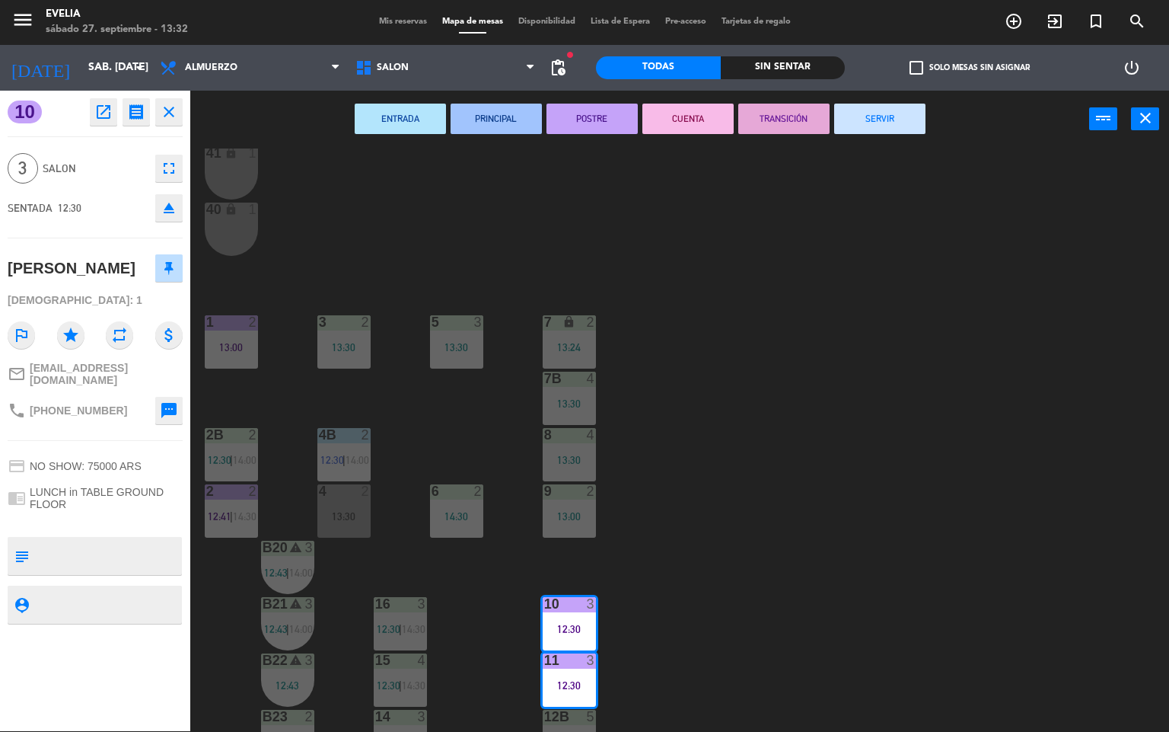
click at [688, 116] on button "CUENTA" at bounding box center [688, 119] width 91 height 30
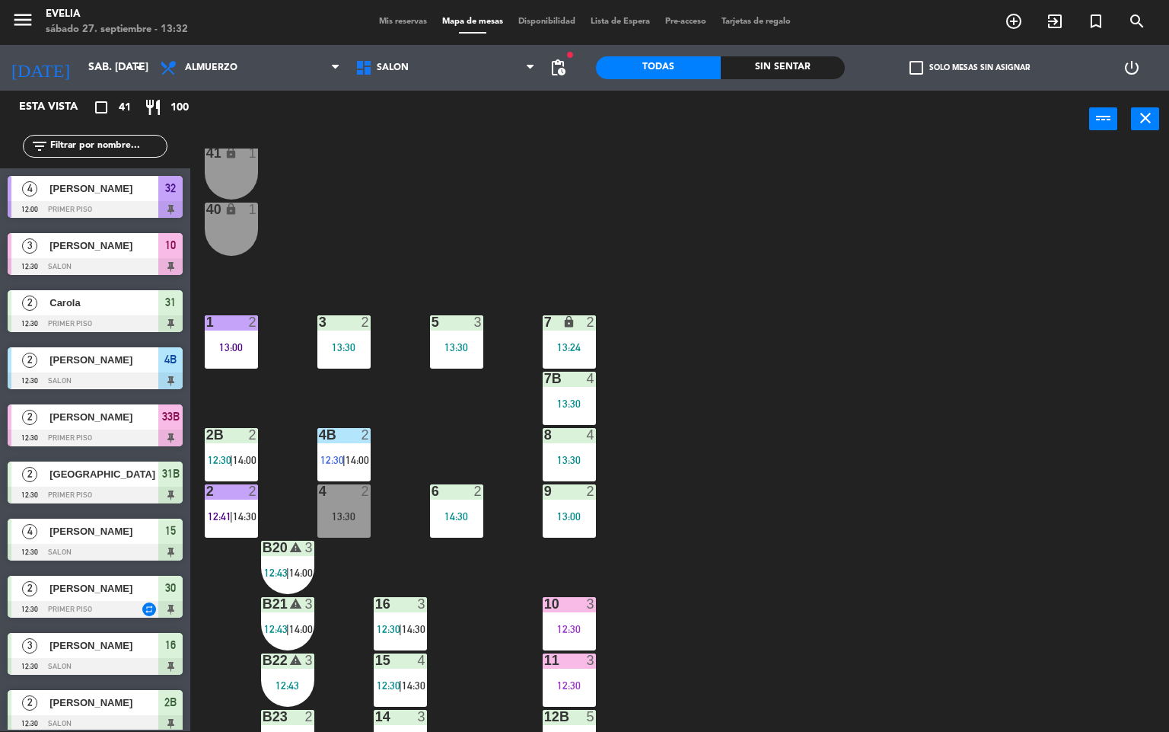
click at [927, 566] on div "34 2 14:00 33B 2 12:30 | 14:30 33 2 13:00 44 lock 2 12:53 32B 4 12:00 | 14:00 3…" at bounding box center [686, 439] width 968 height 583
click at [228, 454] on span "12:30" at bounding box center [220, 460] width 24 height 12
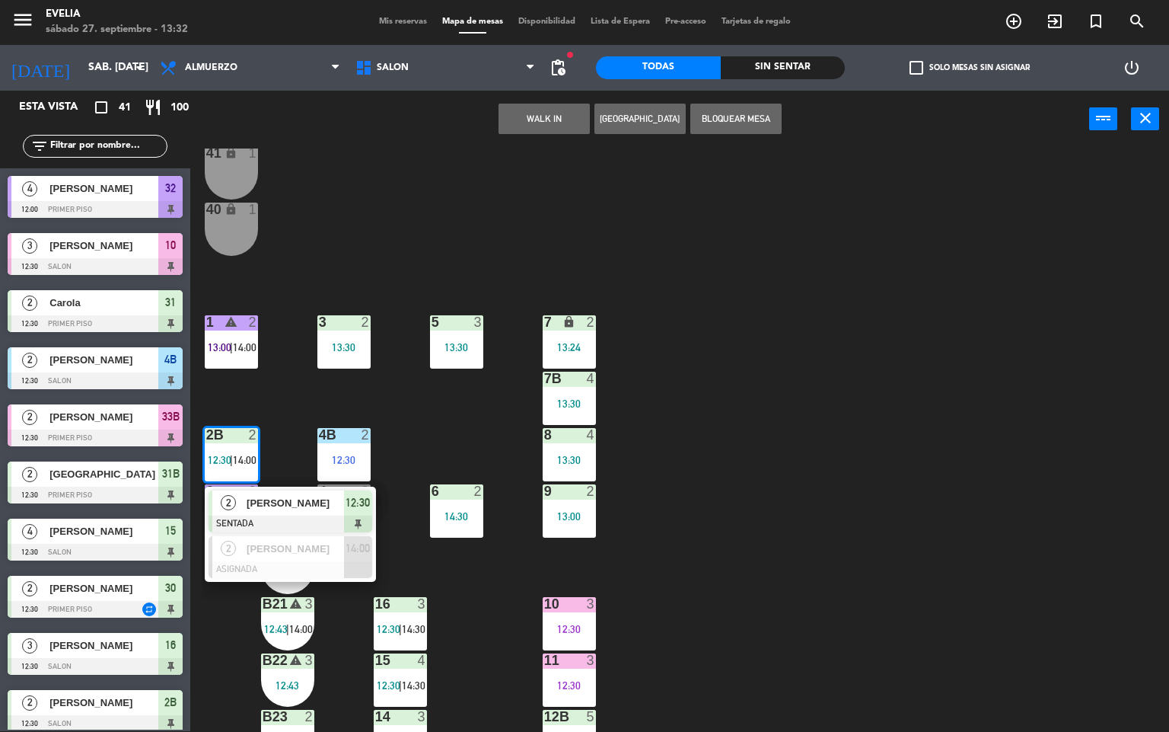
click at [307, 505] on span "[PERSON_NAME]" at bounding box center [295, 503] width 97 height 16
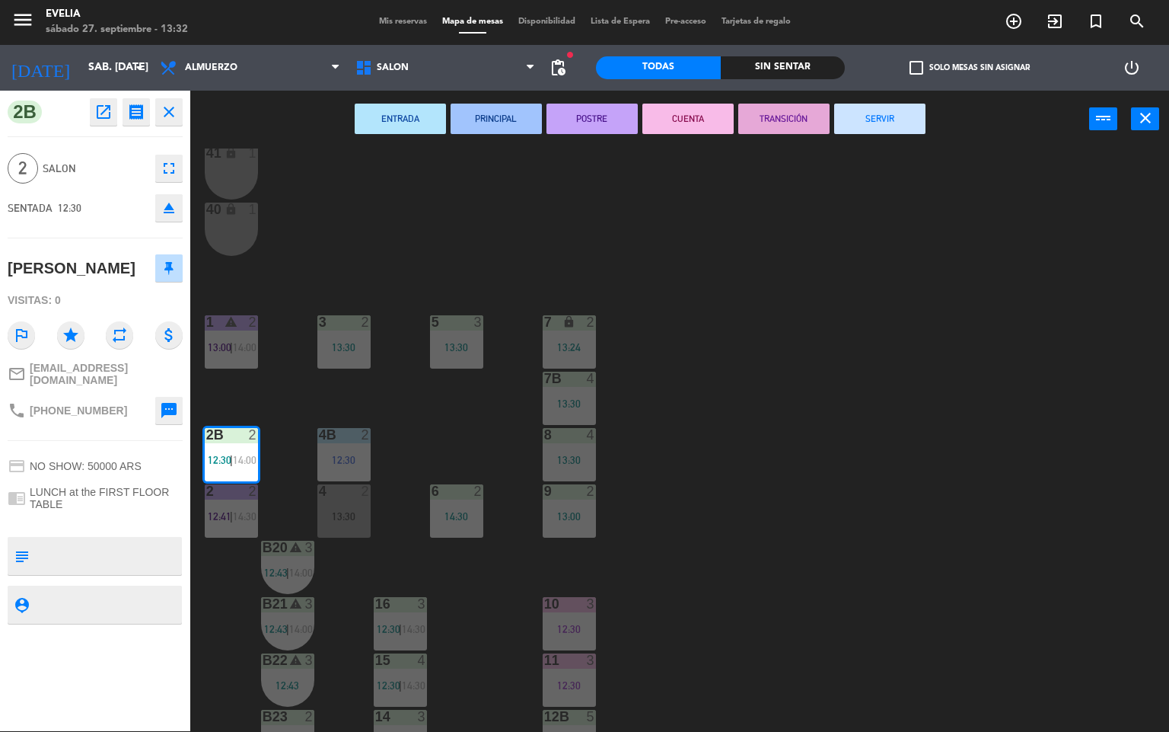
drag, startPoint x: 608, startPoint y: 117, endPoint x: 832, endPoint y: 464, distance: 412.9
click at [608, 116] on button "POSTRE" at bounding box center [592, 119] width 91 height 30
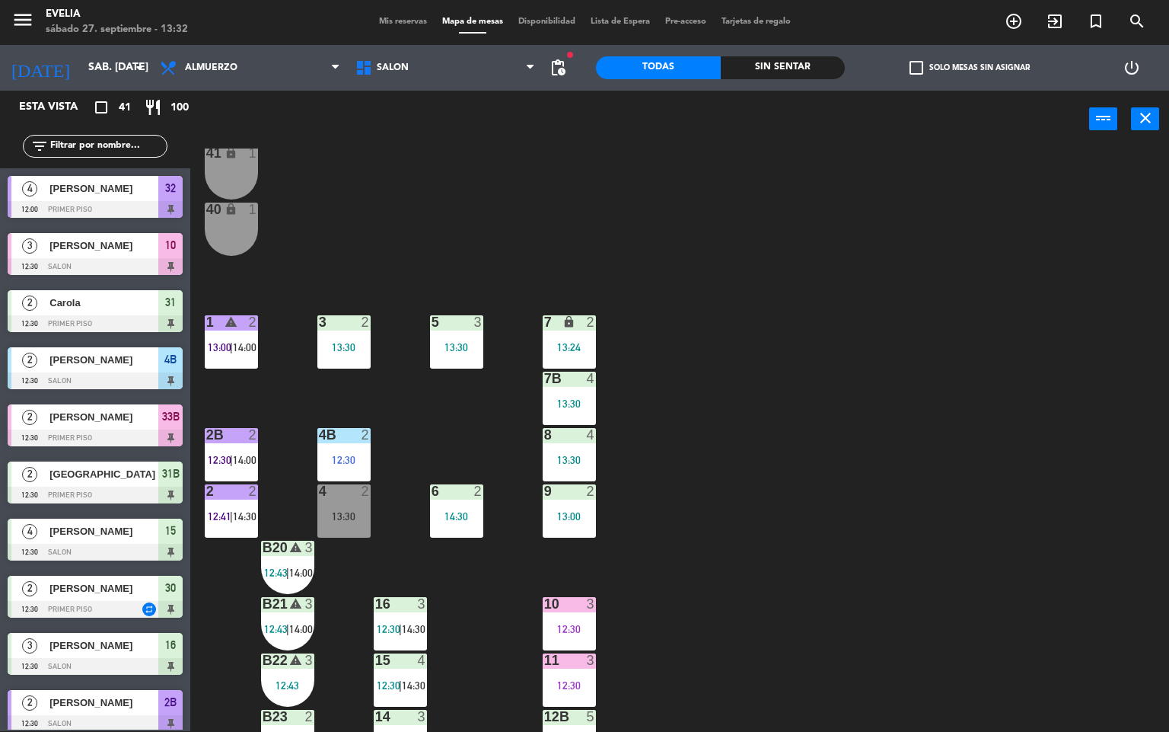
click at [834, 464] on div "34 2 14:00 33B 2 12:30 | 14:30 33 2 13:00 44 lock 2 12:53 32B 4 12:00 | 14:00 3…" at bounding box center [686, 439] width 968 height 583
click at [786, 556] on div "34 2 14:00 33B 2 12:30 | 14:30 33 2 13:00 44 lock 2 12:53 32B 4 12:00 | 14:00 3…" at bounding box center [686, 439] width 968 height 583
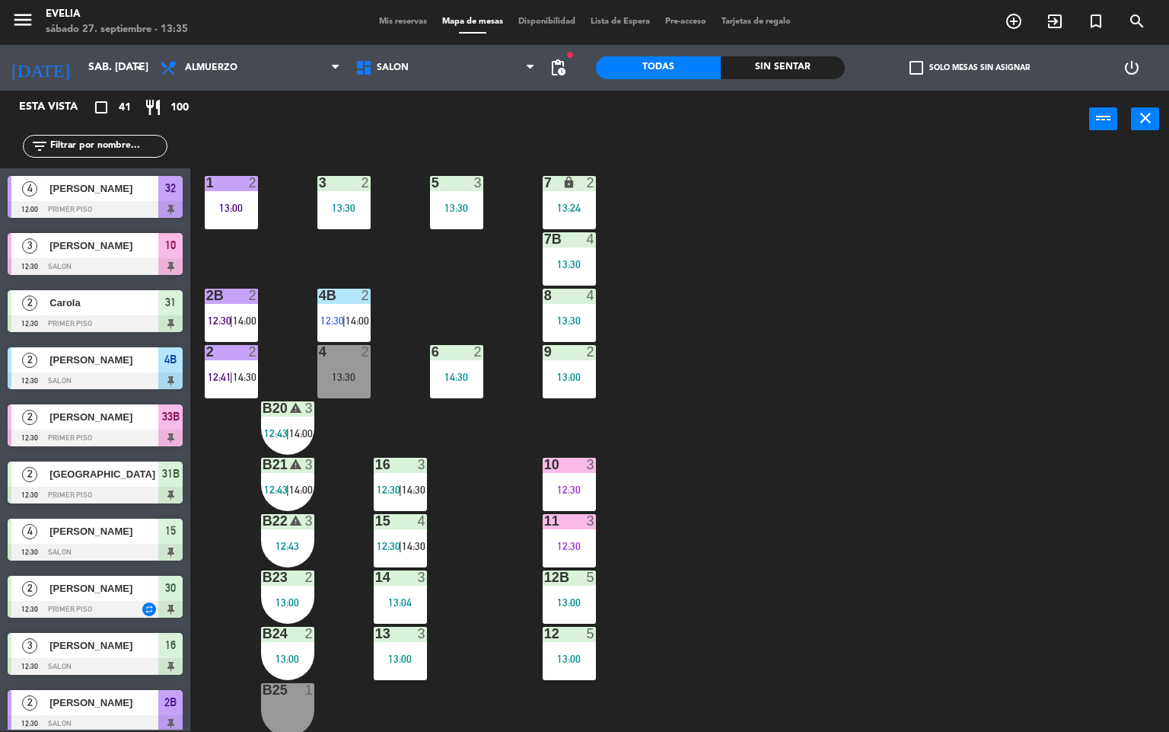
scroll to position [452, 0]
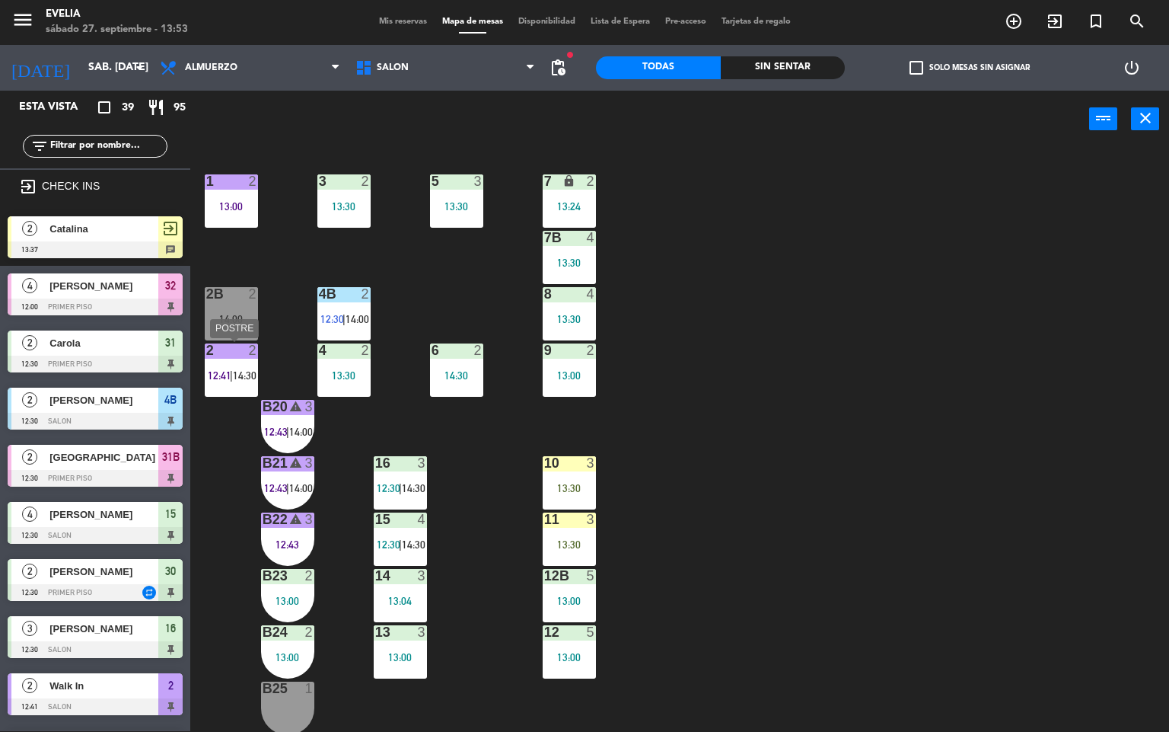
click at [222, 363] on div "2 2 12:41 | 14:30" at bounding box center [231, 369] width 53 height 53
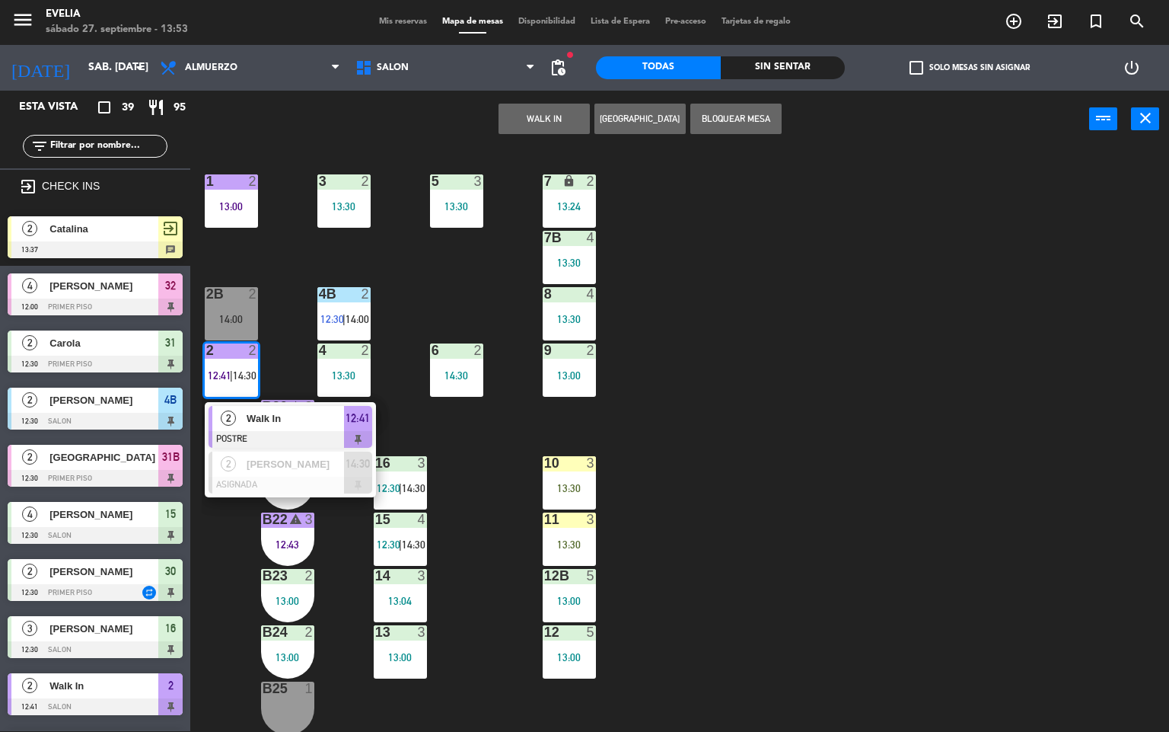
click at [1042, 339] on div "34 2 14:00 33B 2 14:30 33 2 13:00 44 lock 2 12:53 32B 4 12:00 | 14:00 32 4 12:0…" at bounding box center [686, 439] width 968 height 583
